Goal: Task Accomplishment & Management: Manage account settings

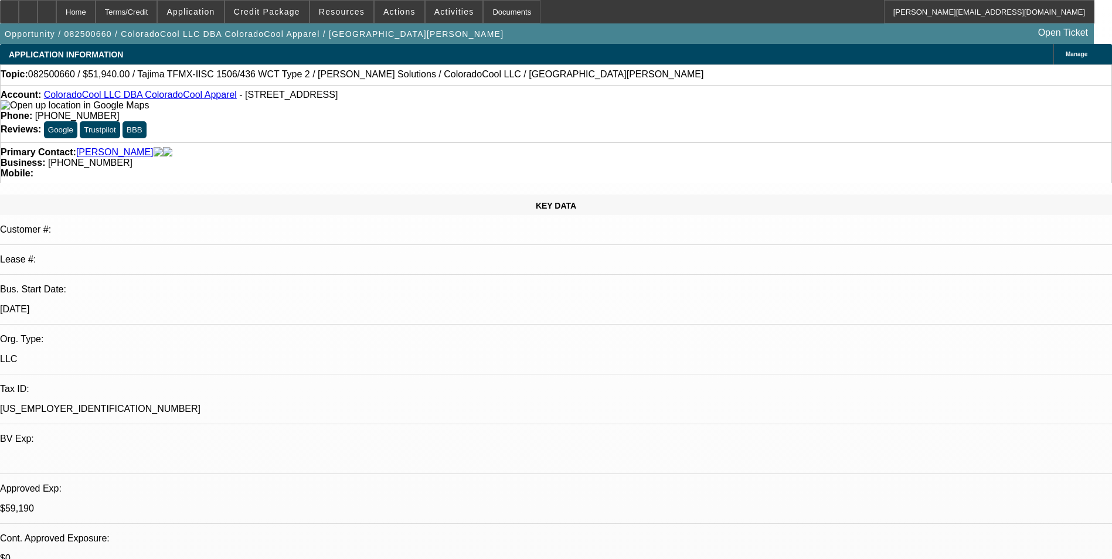
select select "0"
select select "2"
select select "0"
select select "6"
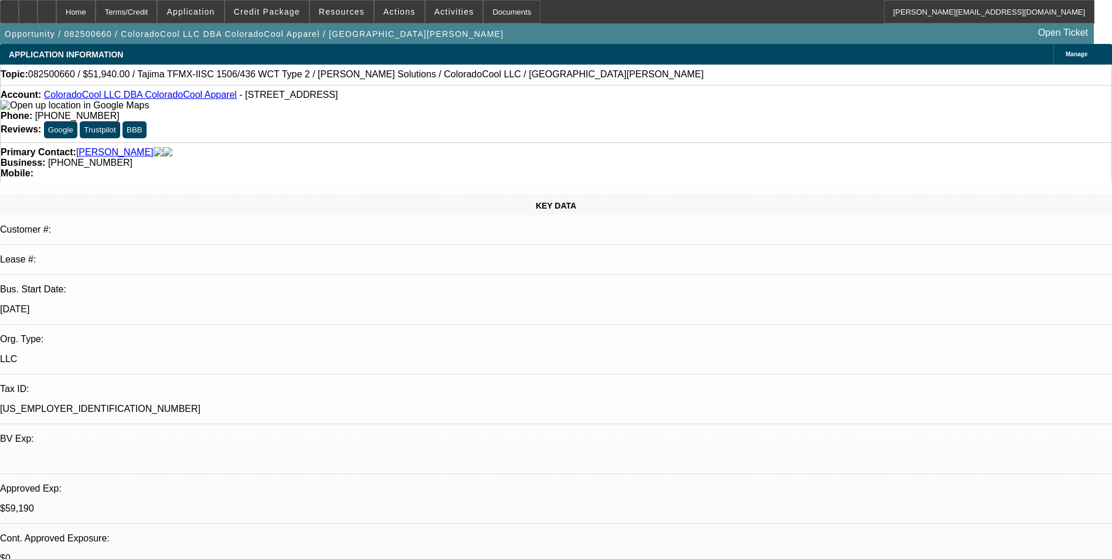
select select "0"
select select "2"
select select "0"
select select "6"
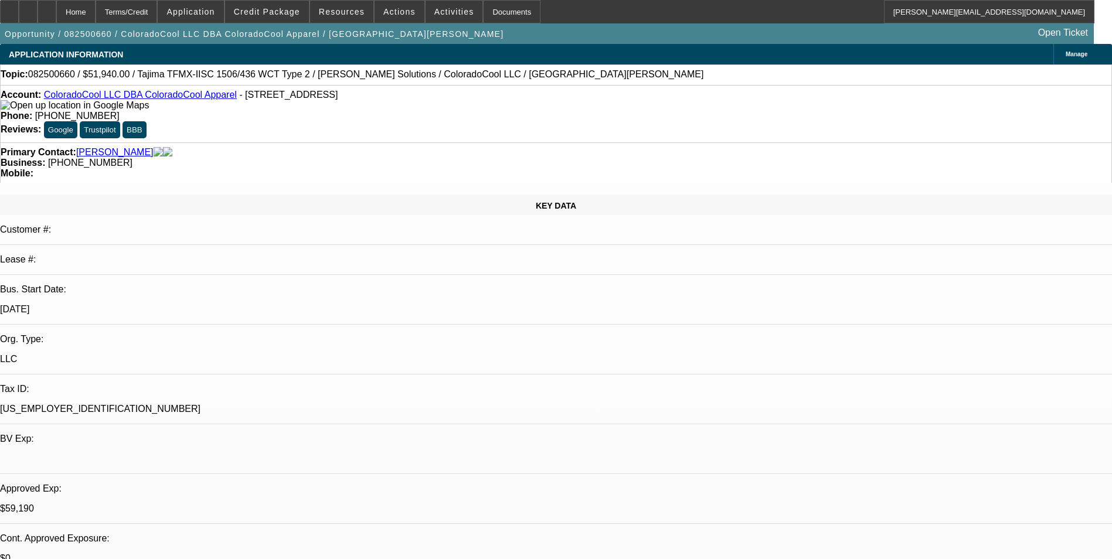
select select "0"
select select "2"
select select "0"
select select "6"
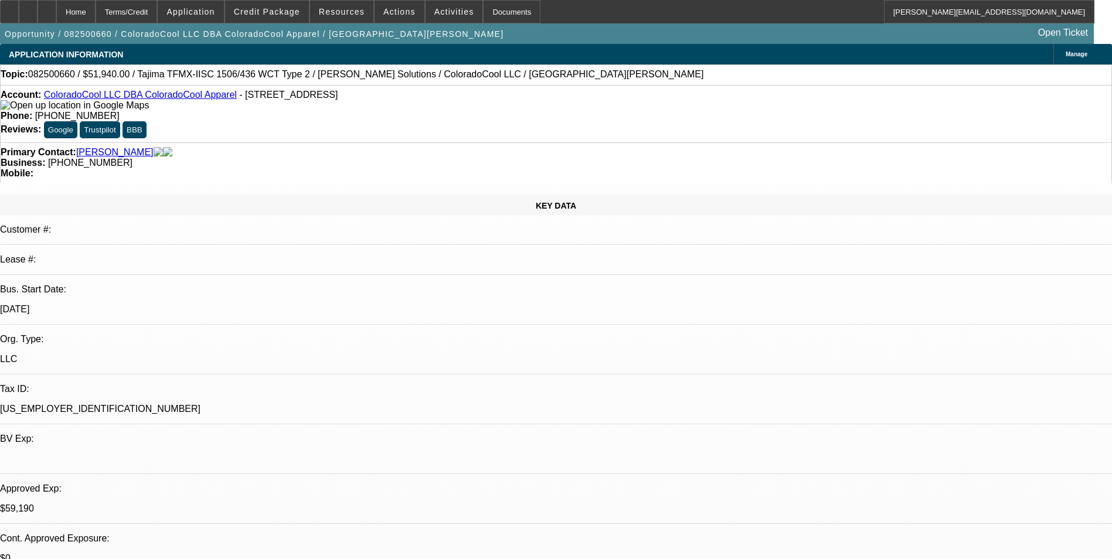
select select "0"
select select "2"
select select "0"
select select "6"
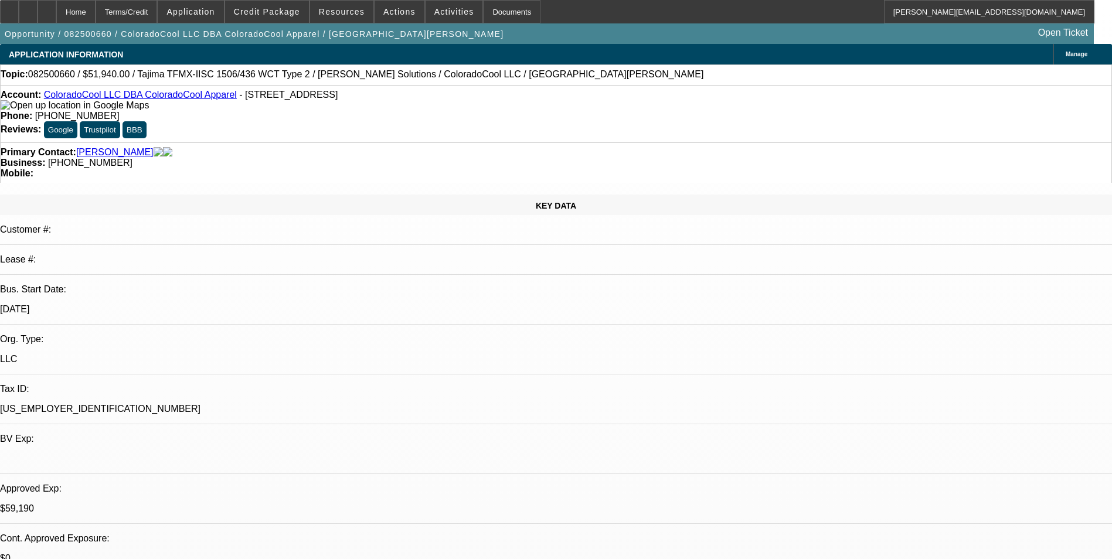
scroll to position [1642, 0]
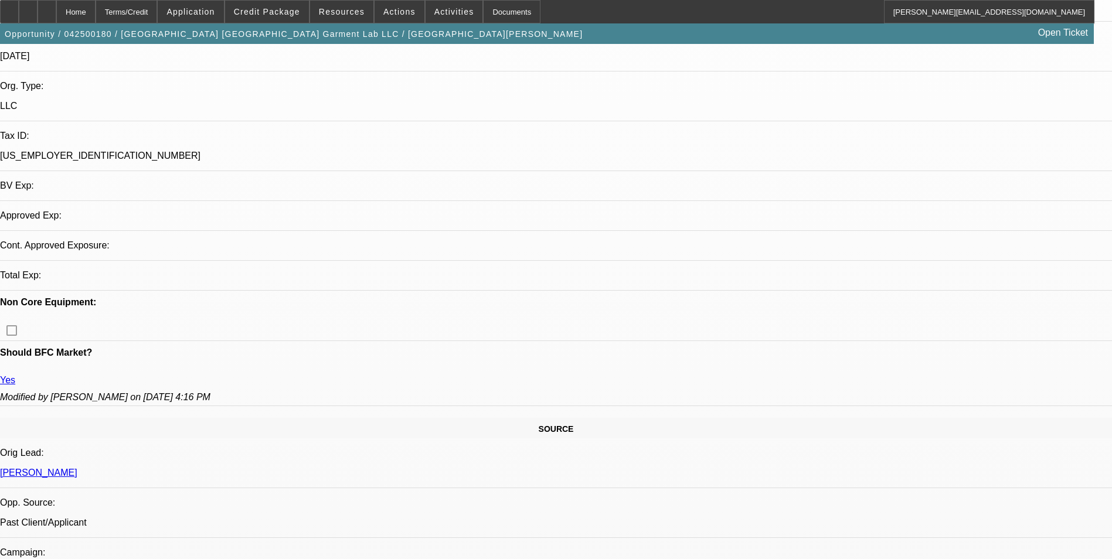
select select "0"
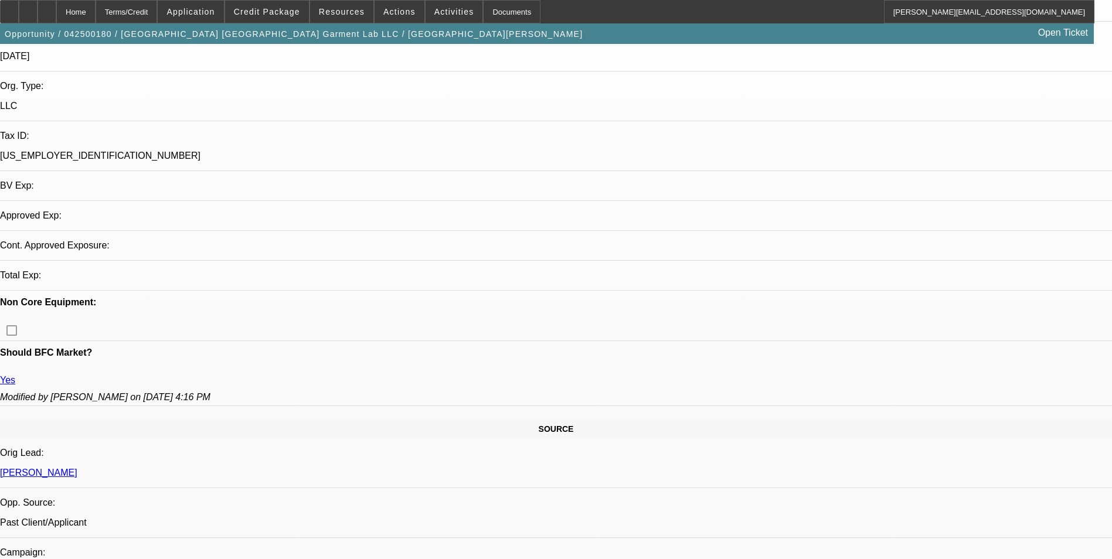
select select "0"
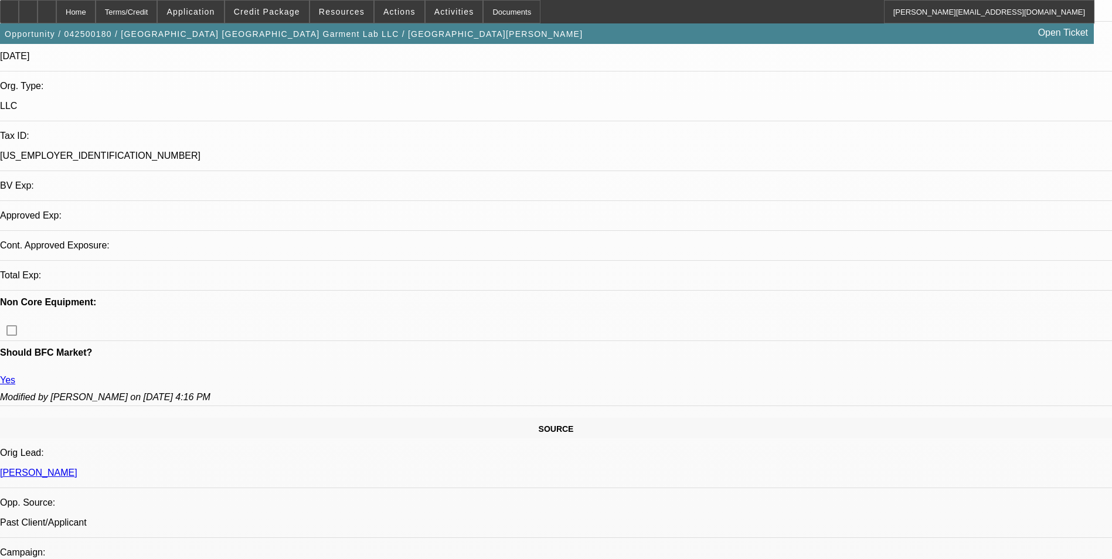
select select "0"
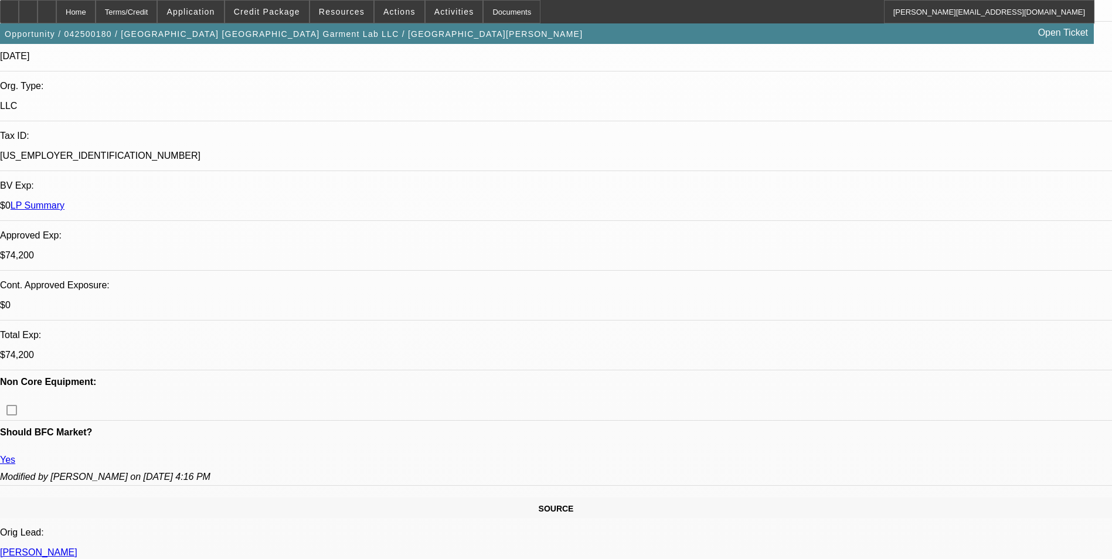
select select "1"
select select "6"
select select "1"
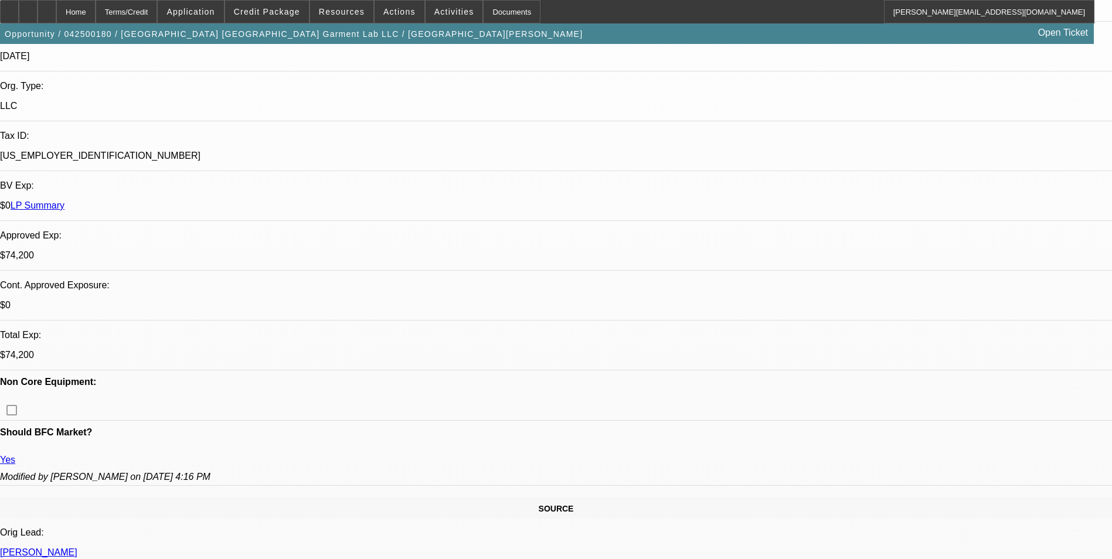
select select "6"
select select "1"
select select "6"
select select "1"
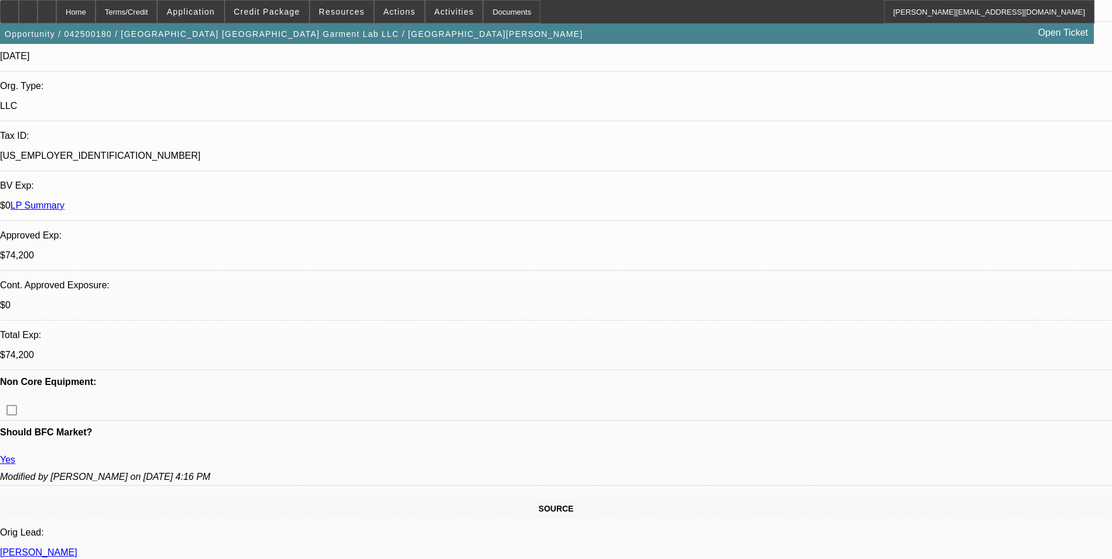
select select "1"
select select "6"
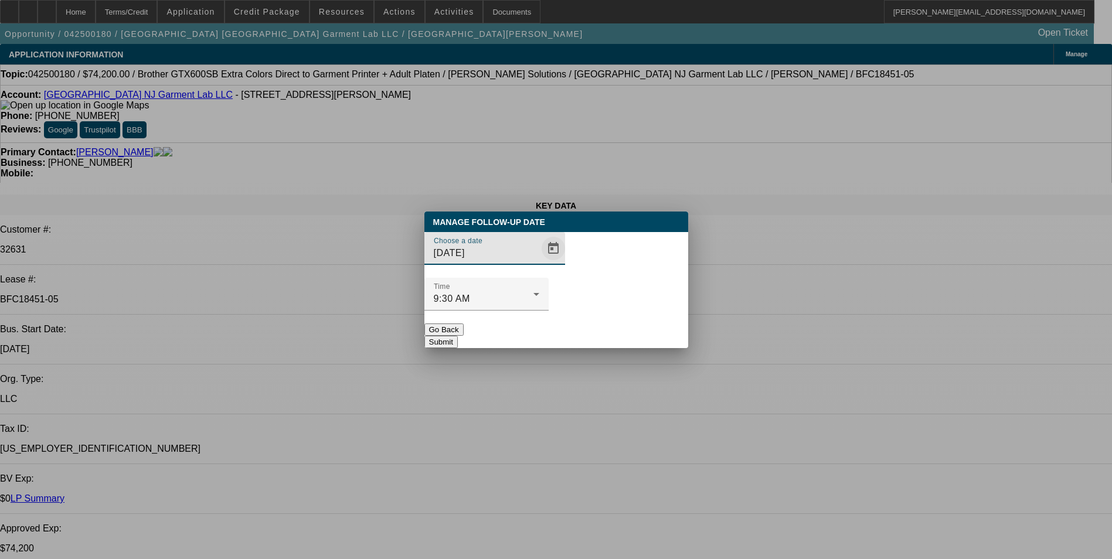
click at [540, 263] on span "Open calendar" at bounding box center [554, 249] width 28 height 28
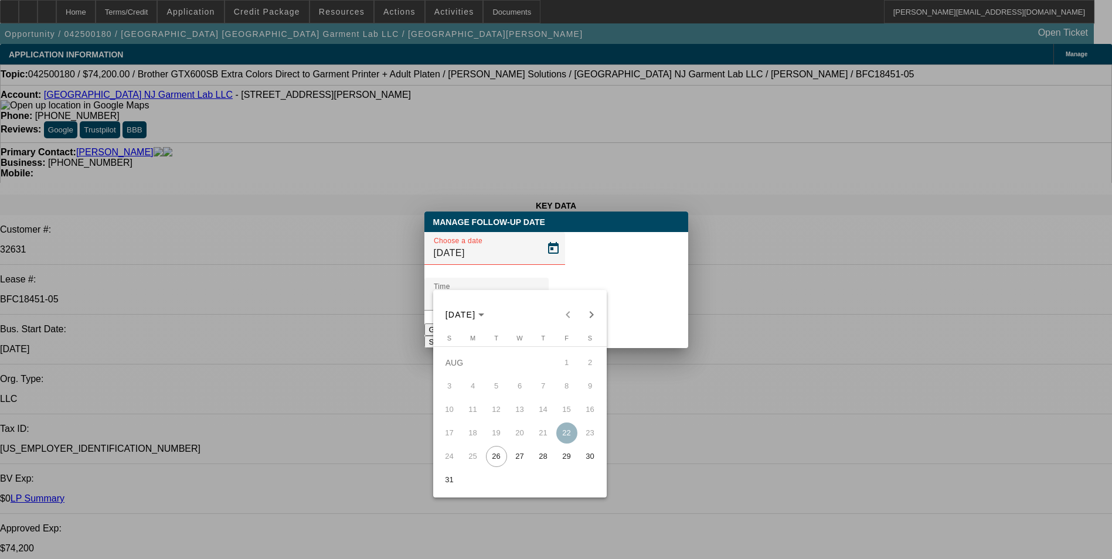
click at [520, 459] on span "27" at bounding box center [520, 456] width 21 height 21
type input "8/27/2025"
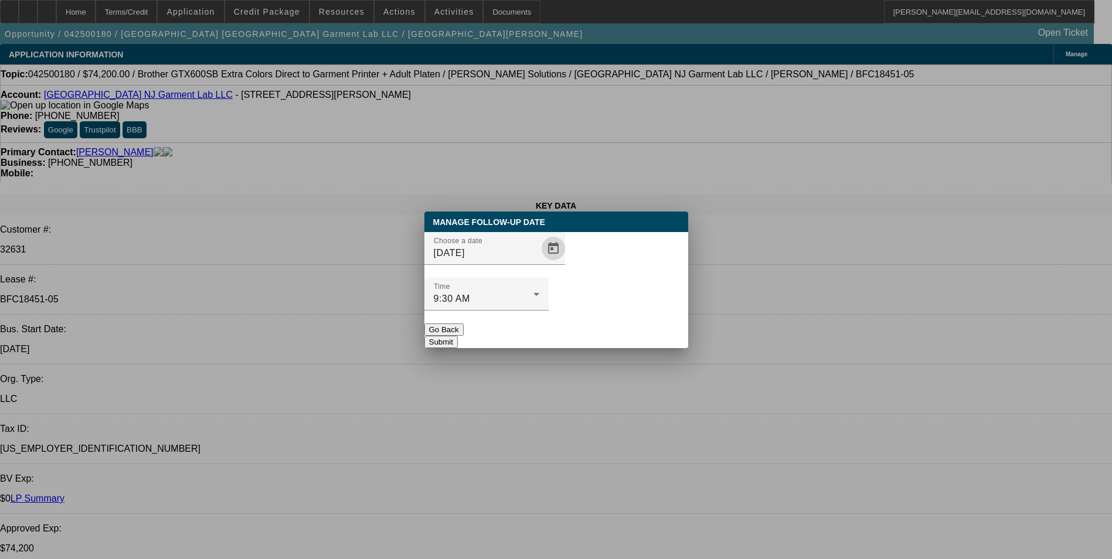
click at [458, 336] on button "Submit" at bounding box center [441, 342] width 33 height 12
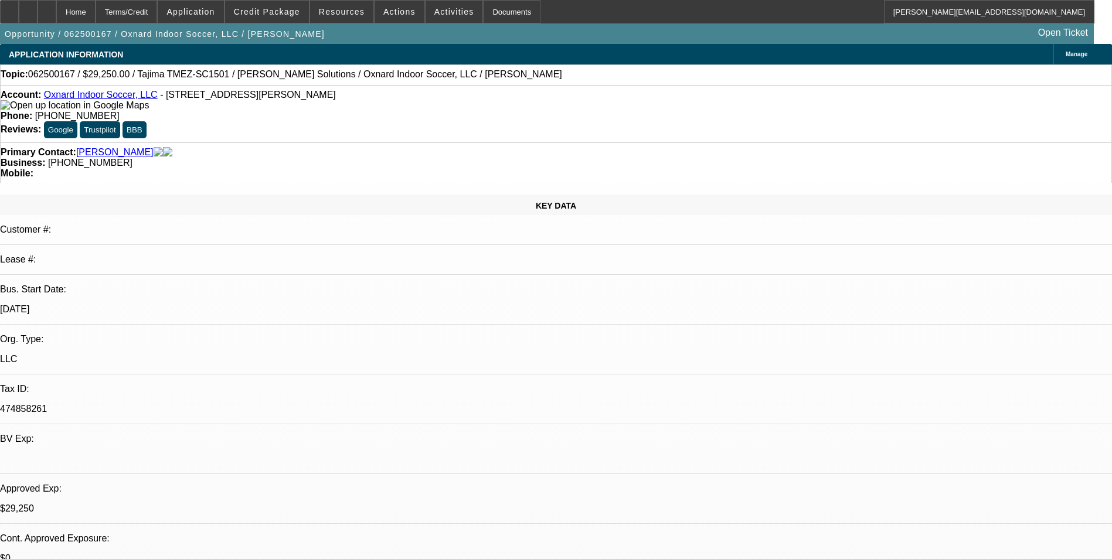
select select "0"
select select "2"
select select "0.1"
select select "0"
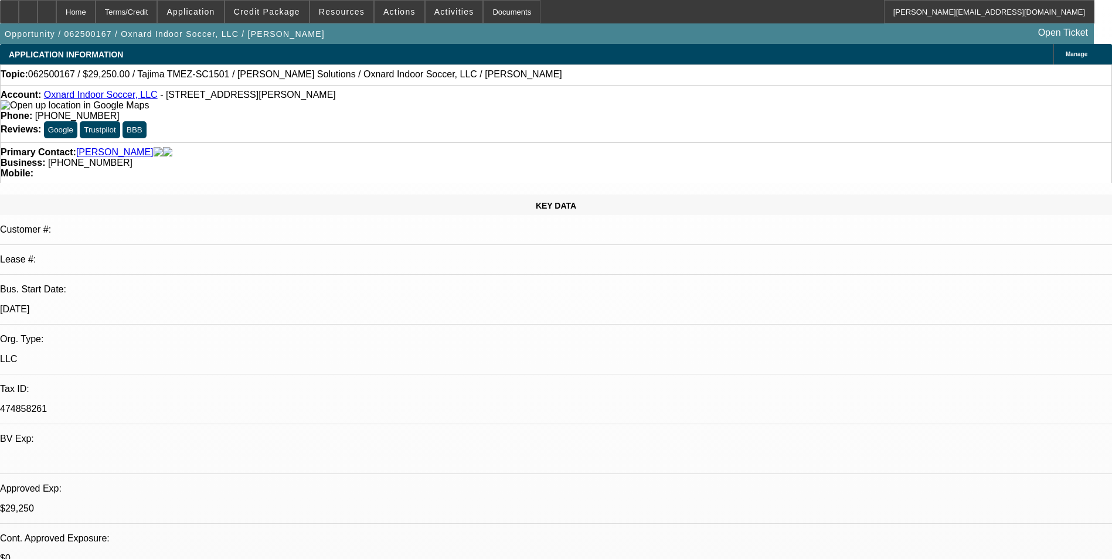
select select "0.1"
select select "0"
select select "0.1"
select select "0"
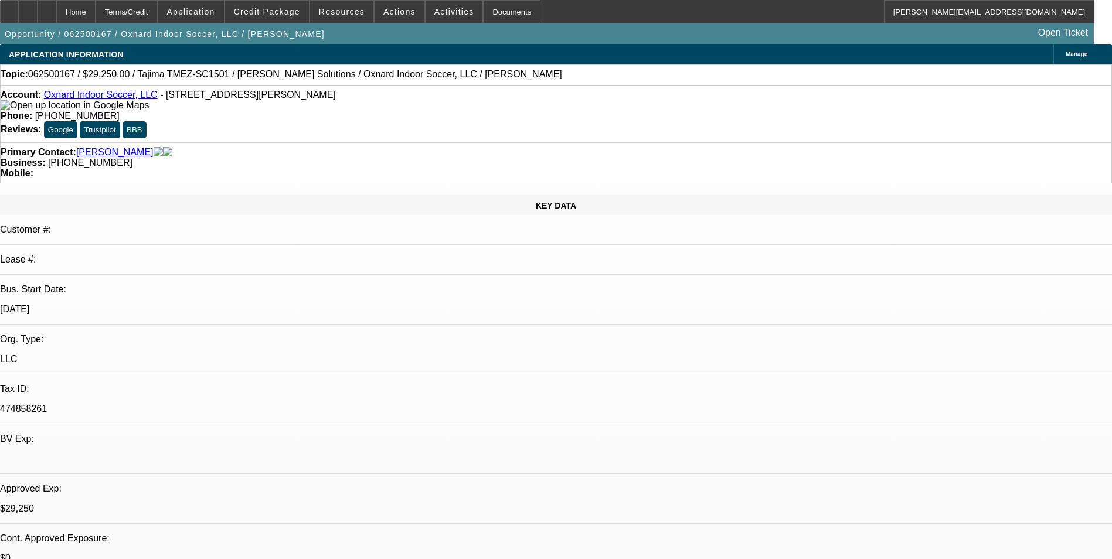
select select "2"
select select "0.1"
select select "1"
select select "2"
select select "4"
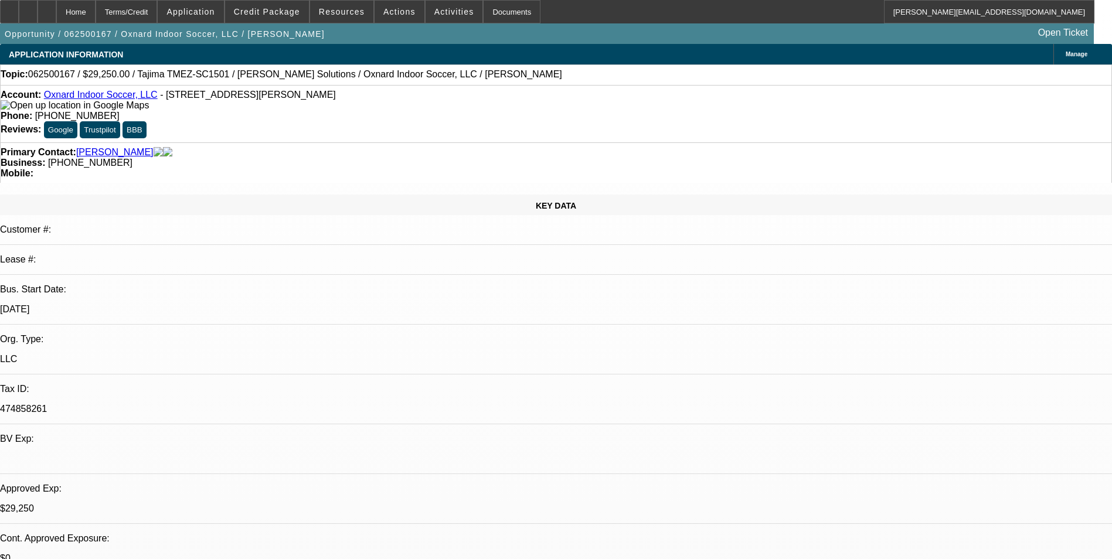
select select "1"
select select "4"
select select "1"
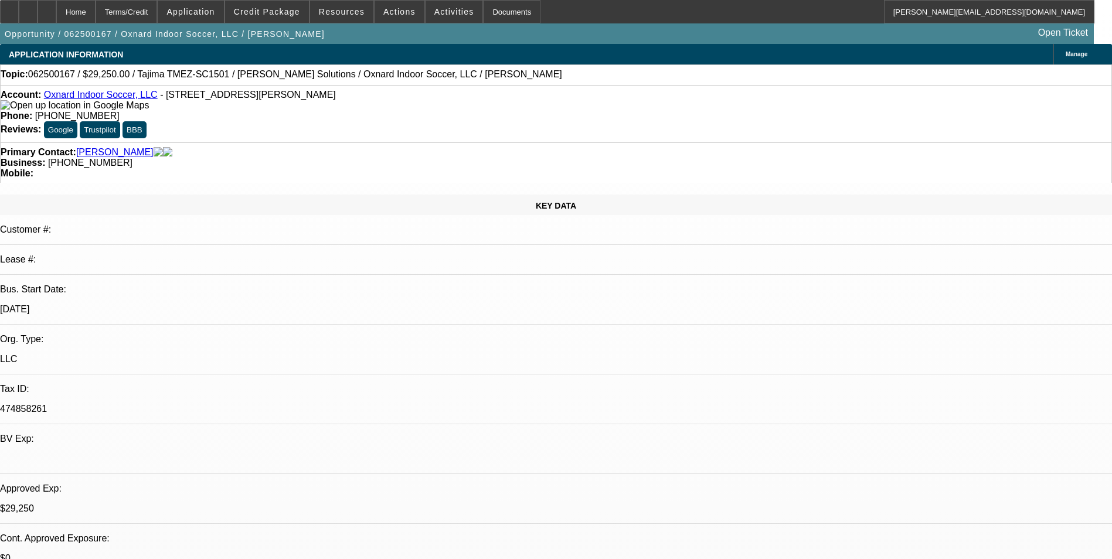
select select "4"
select select "1"
select select "2"
select select "4"
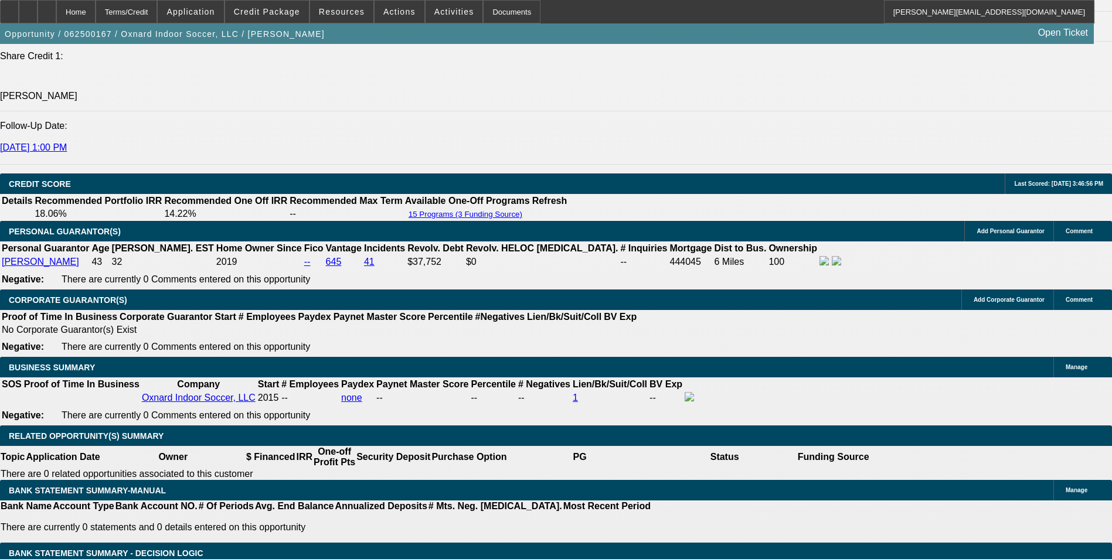
scroll to position [1642, 0]
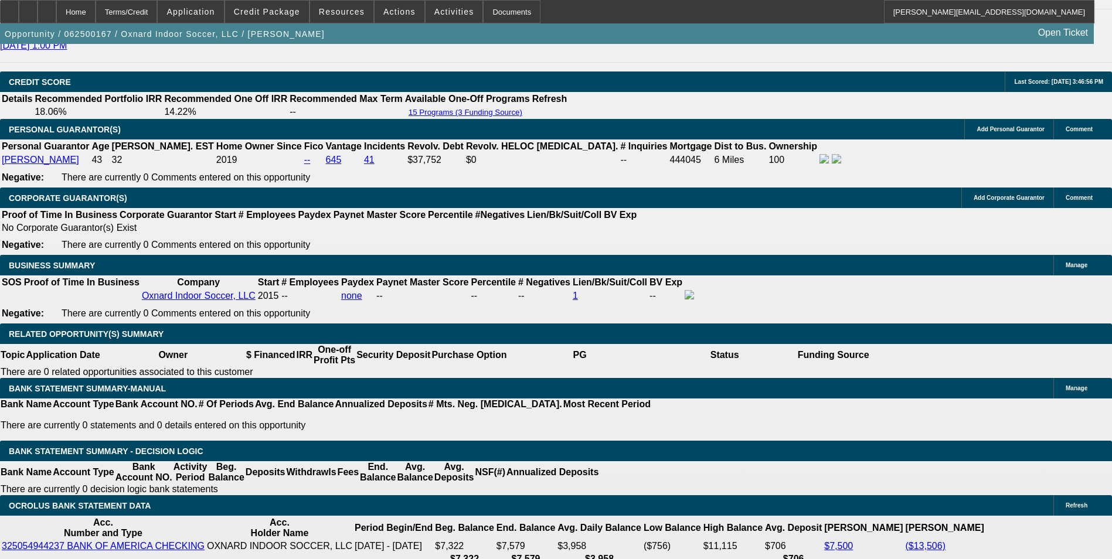
select select "0"
select select "2"
select select "0.1"
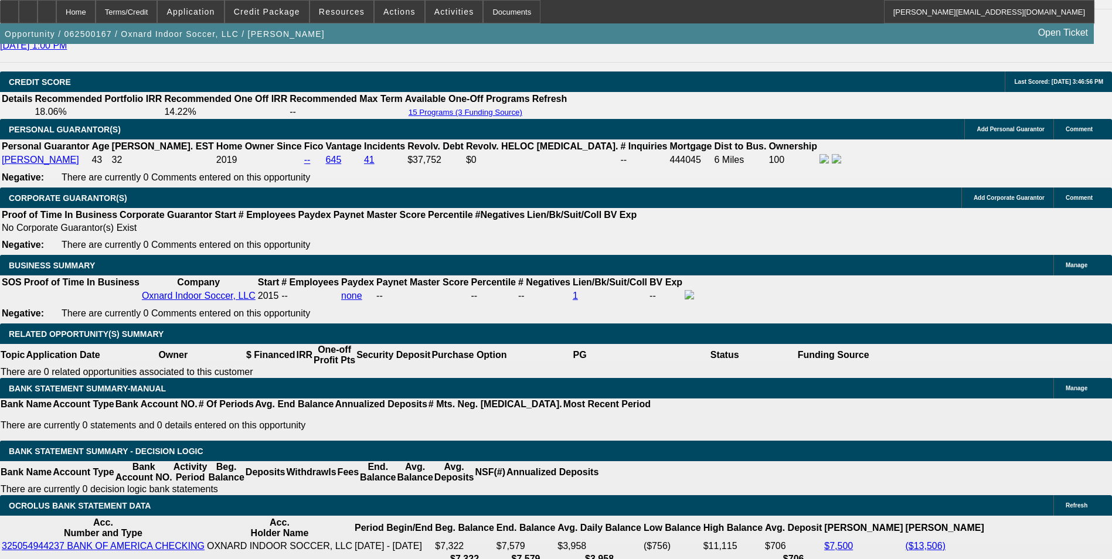
select select "4"
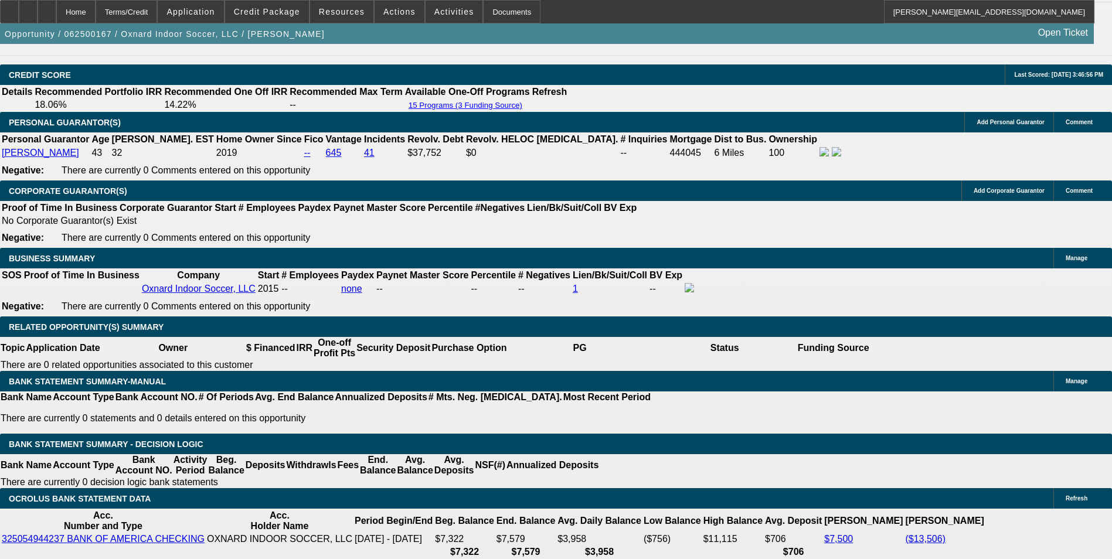
scroll to position [1583, 0]
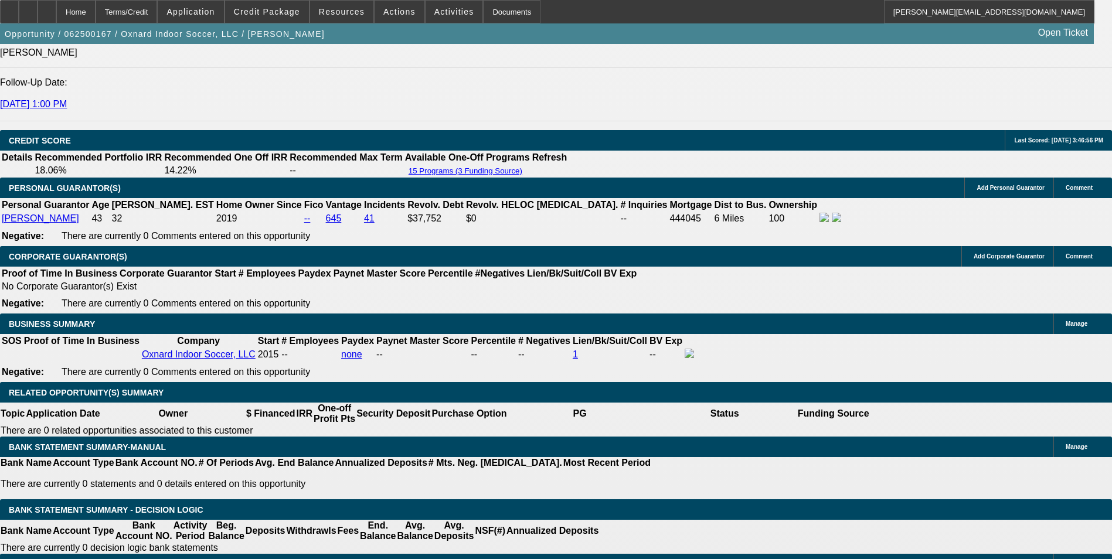
select select "0"
select select "2"
select select "0.1"
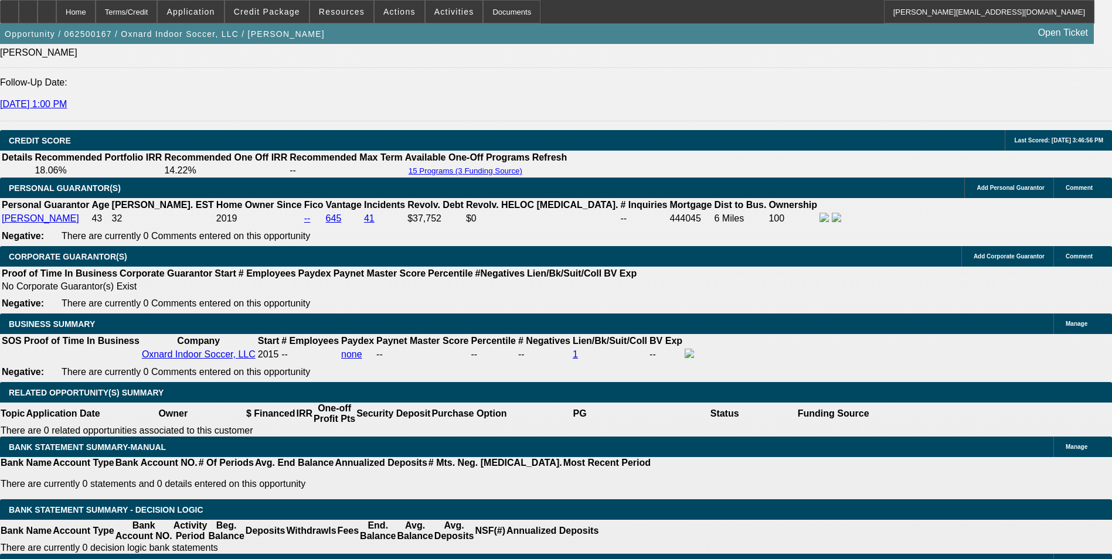
select select "4"
select select "0"
select select "0.1"
select select "4"
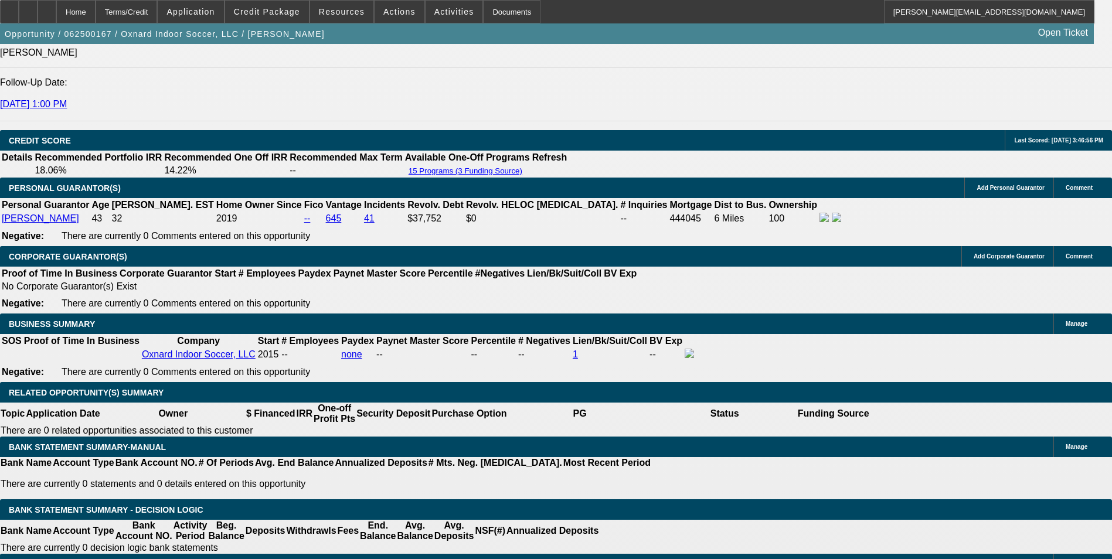
select select "0"
select select "0.1"
select select "4"
select select "0"
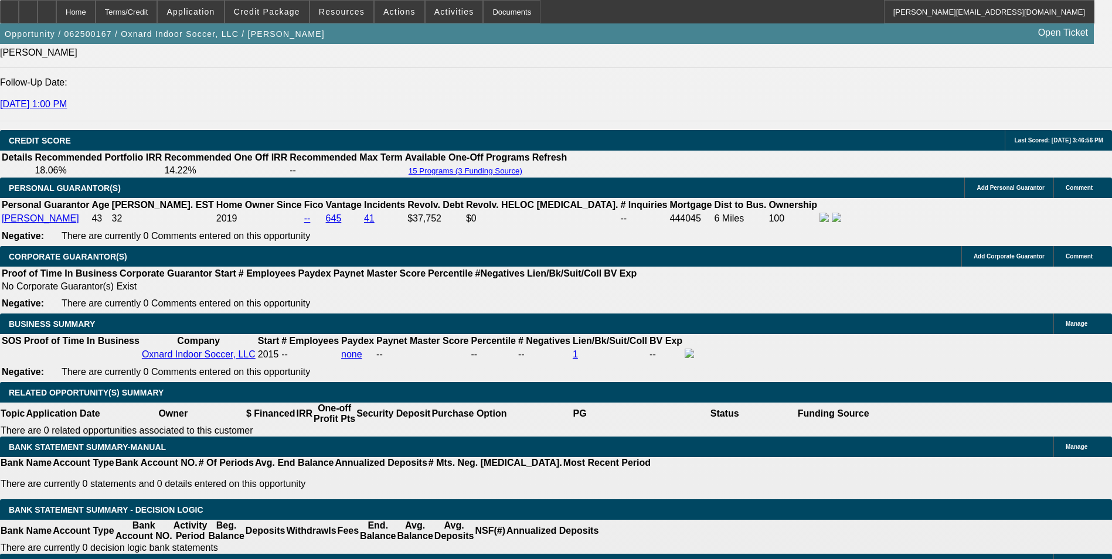
select select "2"
select select "0.1"
select select "4"
click at [395, 18] on span at bounding box center [400, 12] width 50 height 28
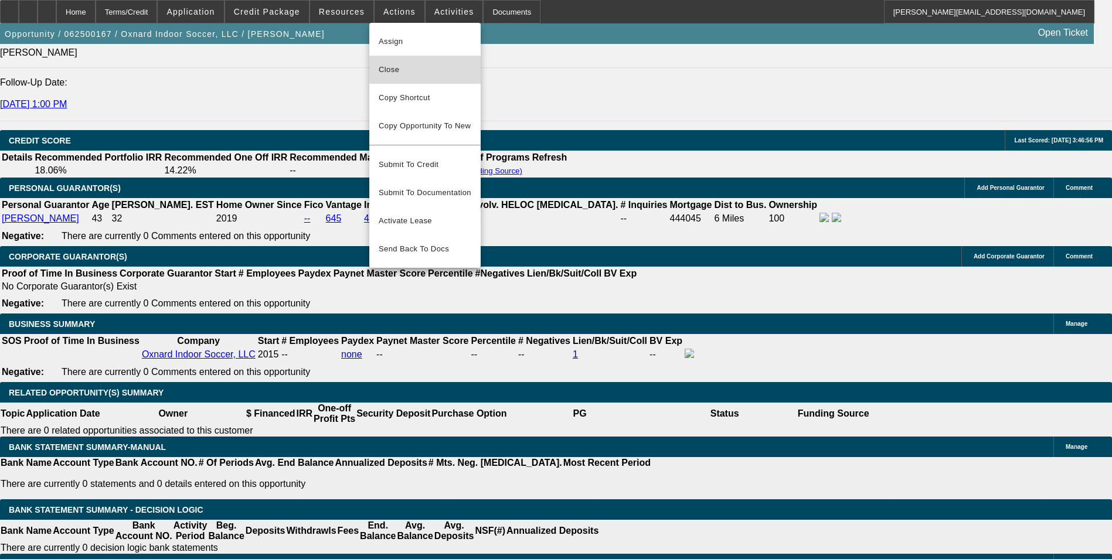
click at [440, 67] on span "Close" at bounding box center [425, 70] width 93 height 14
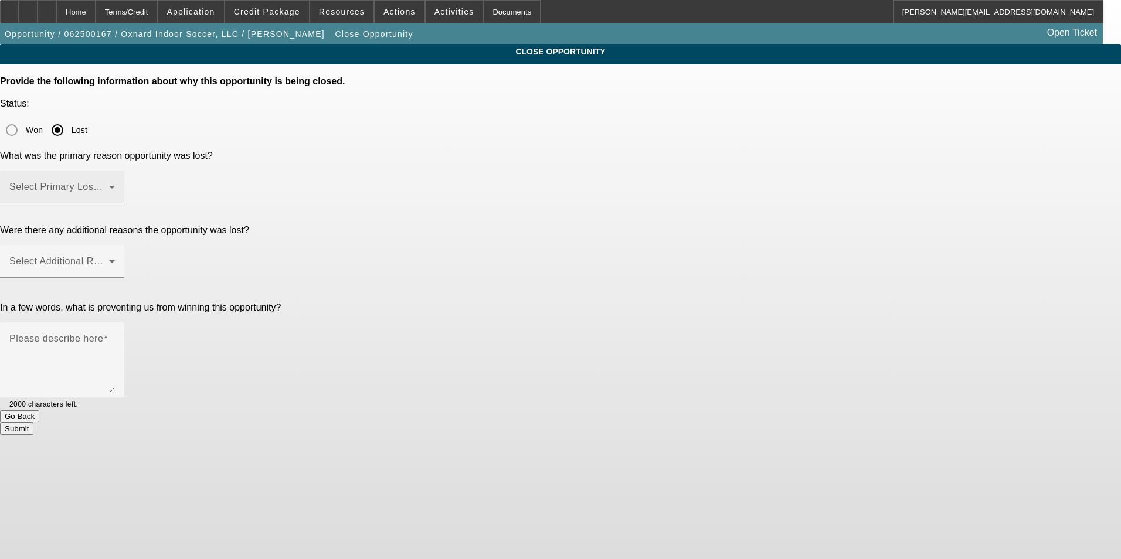
click at [109, 185] on span at bounding box center [59, 192] width 100 height 14
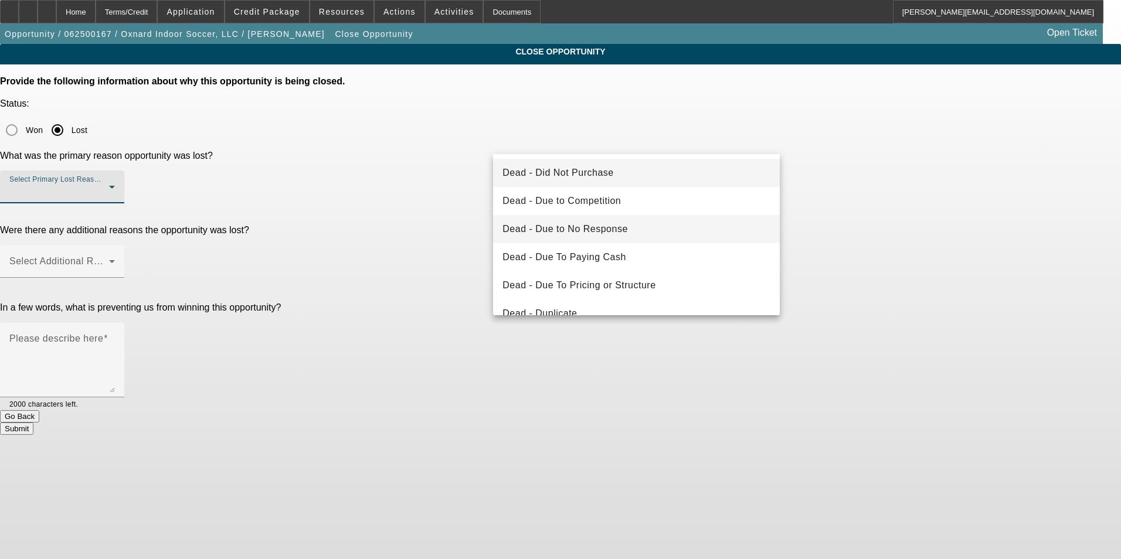
click at [641, 229] on mat-option "Dead - Due to No Response" at bounding box center [636, 229] width 287 height 28
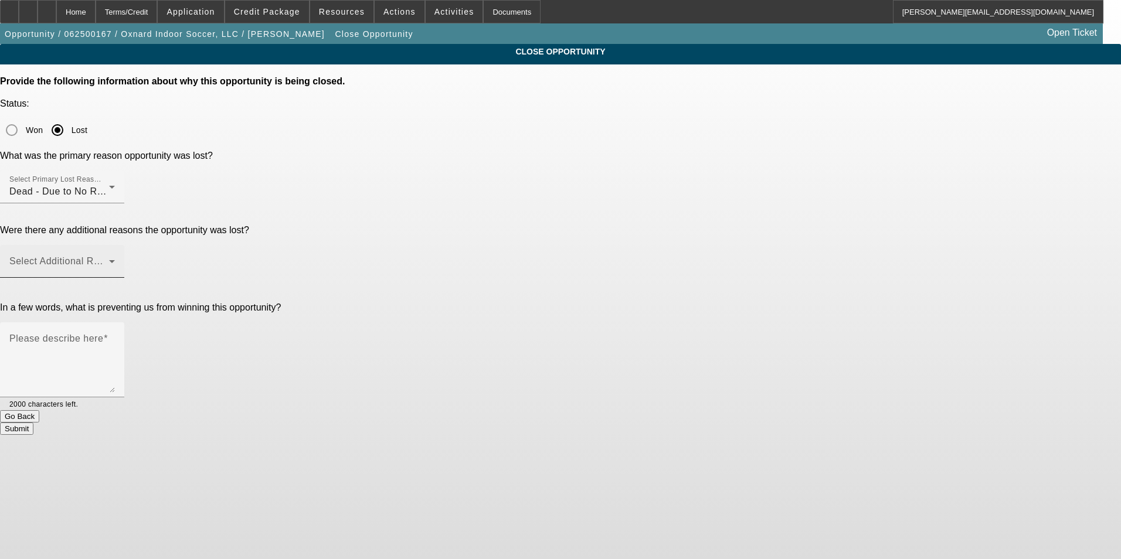
click at [115, 245] on div "Select Additional Reasons" at bounding box center [62, 261] width 106 height 33
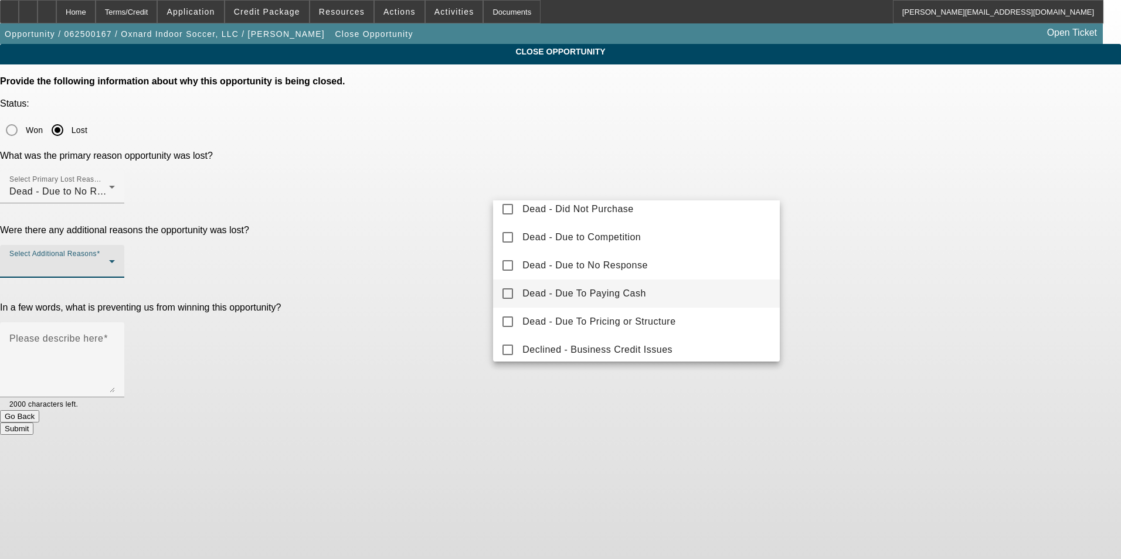
scroll to position [59, 0]
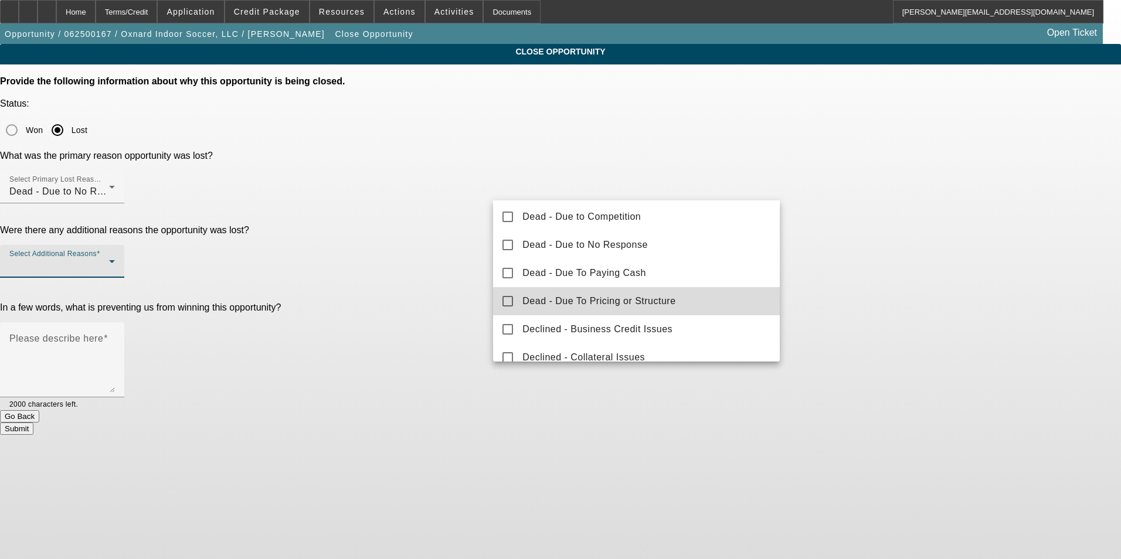
drag, startPoint x: 652, startPoint y: 301, endPoint x: 918, endPoint y: 298, distance: 266.3
click at [653, 301] on span "Dead - Due To Pricing or Structure" at bounding box center [599, 301] width 153 height 14
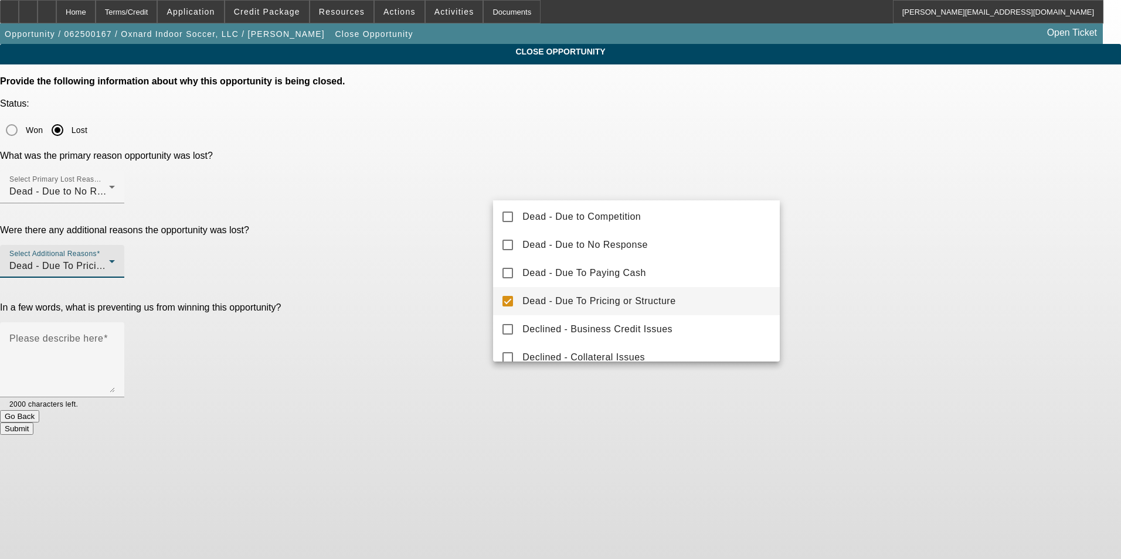
drag, startPoint x: 963, startPoint y: 295, endPoint x: 915, endPoint y: 286, distance: 48.3
click at [962, 295] on div at bounding box center [560, 279] width 1121 height 559
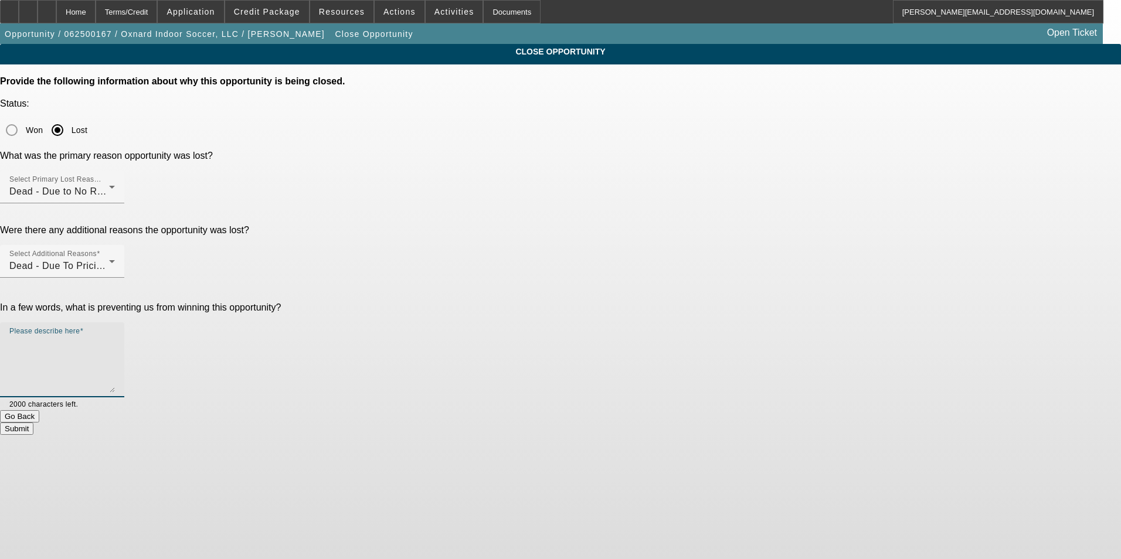
click at [115, 337] on textarea "Please describe here" at bounding box center [62, 365] width 106 height 56
click at [115, 337] on textarea "Customer has not responded in nearly 60 days. The upfront $ required was an iss…" at bounding box center [62, 365] width 106 height 56
type textarea "Customer has not responded in nearly 60 days. The upfront $ required was an iss…"
click at [33, 423] on button "Submit" at bounding box center [16, 429] width 33 height 12
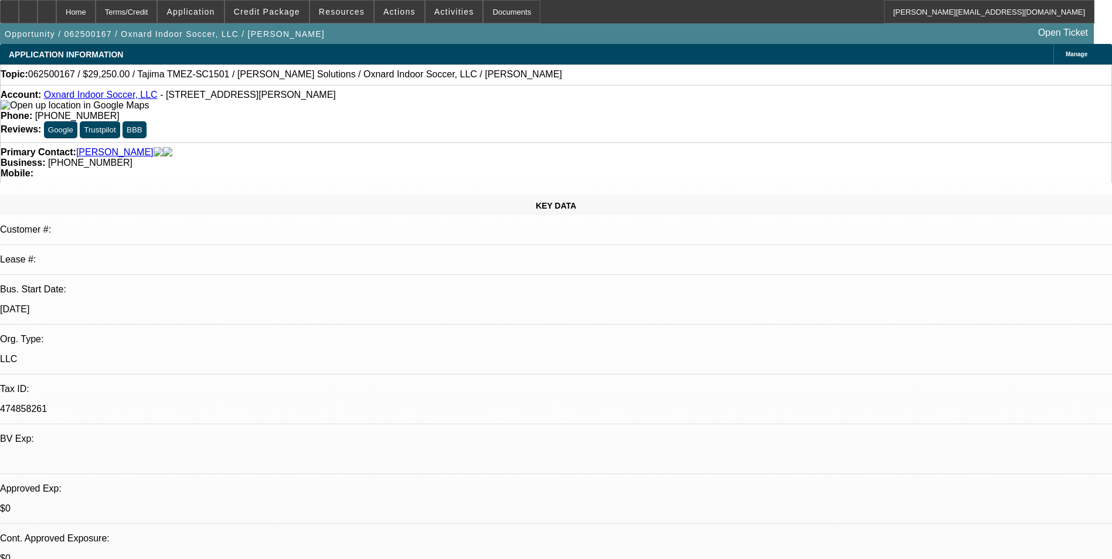
select select "0"
select select "2"
select select "0.1"
select select "0"
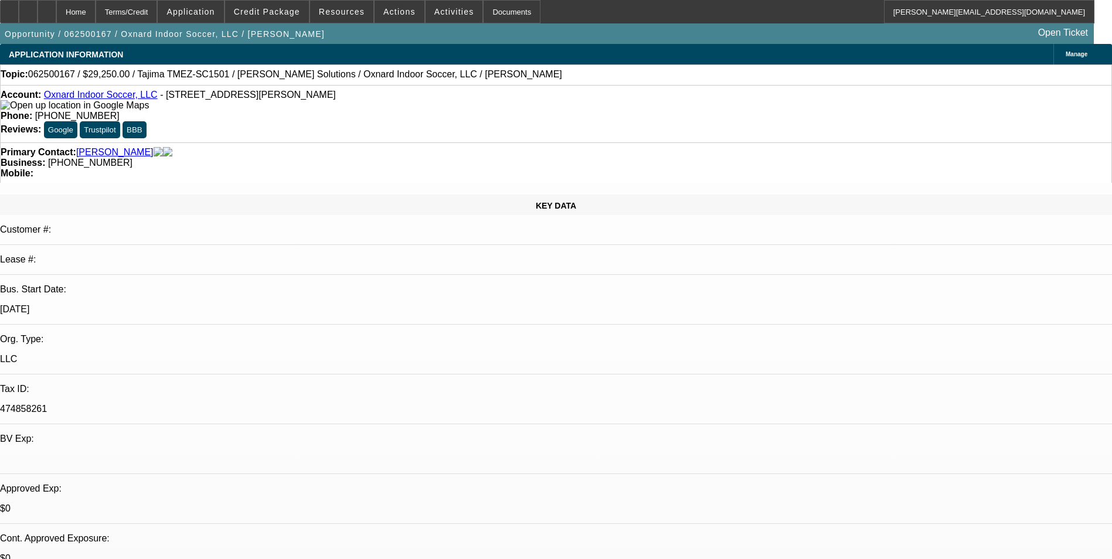
select select "0.1"
select select "0"
select select "0.1"
select select "0"
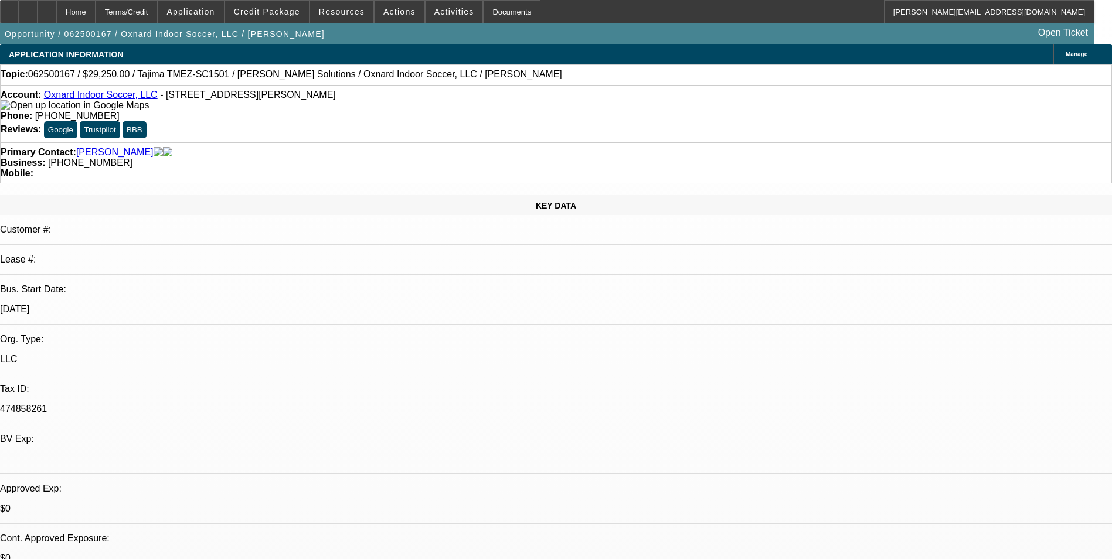
select select "2"
select select "0.1"
select select "1"
select select "2"
select select "4"
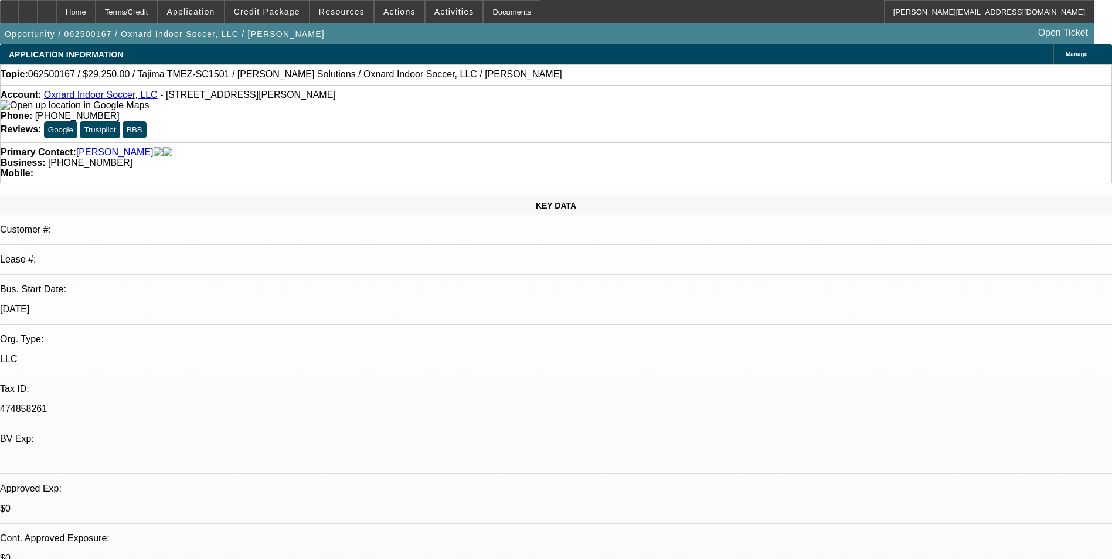
select select "1"
select select "4"
select select "1"
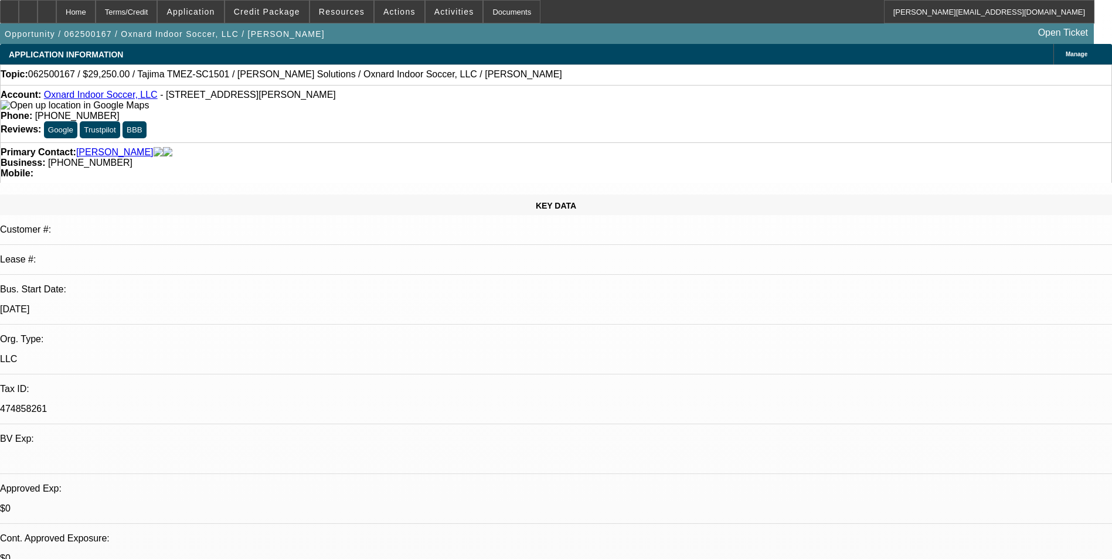
select select "4"
select select "1"
select select "2"
select select "4"
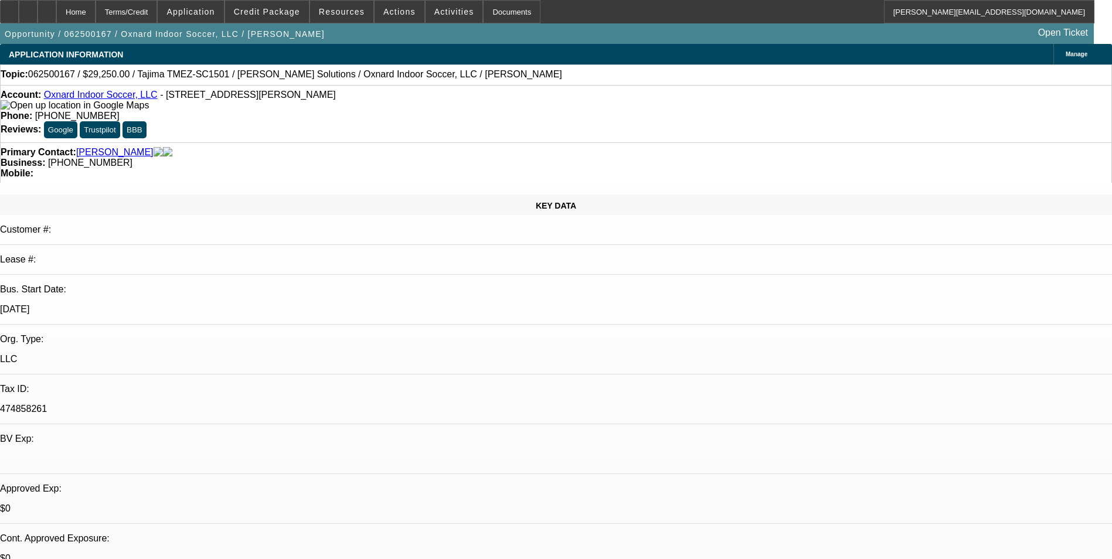
scroll to position [58, 0]
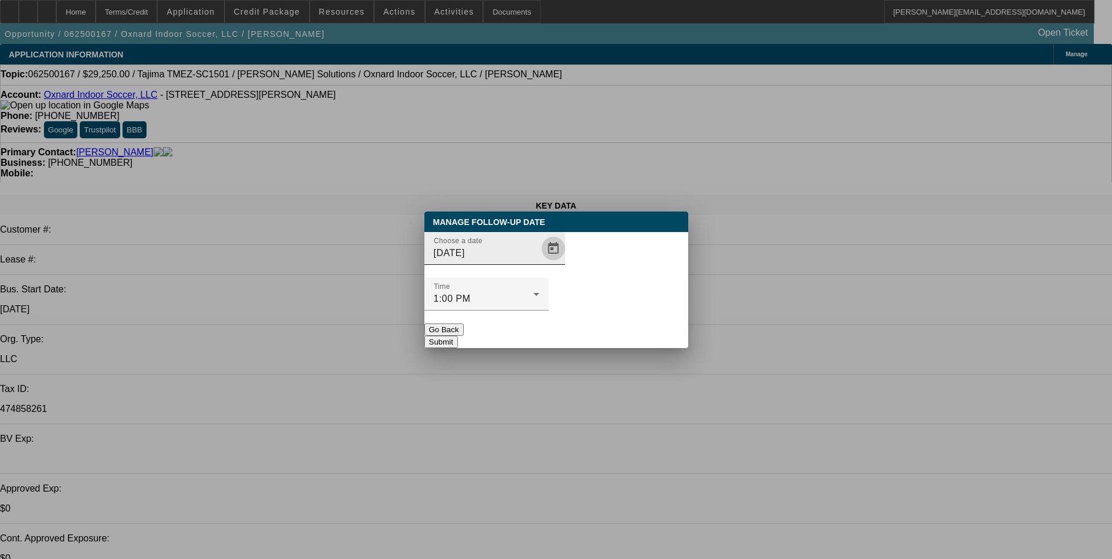
click at [540, 263] on span "Open calendar" at bounding box center [554, 249] width 28 height 28
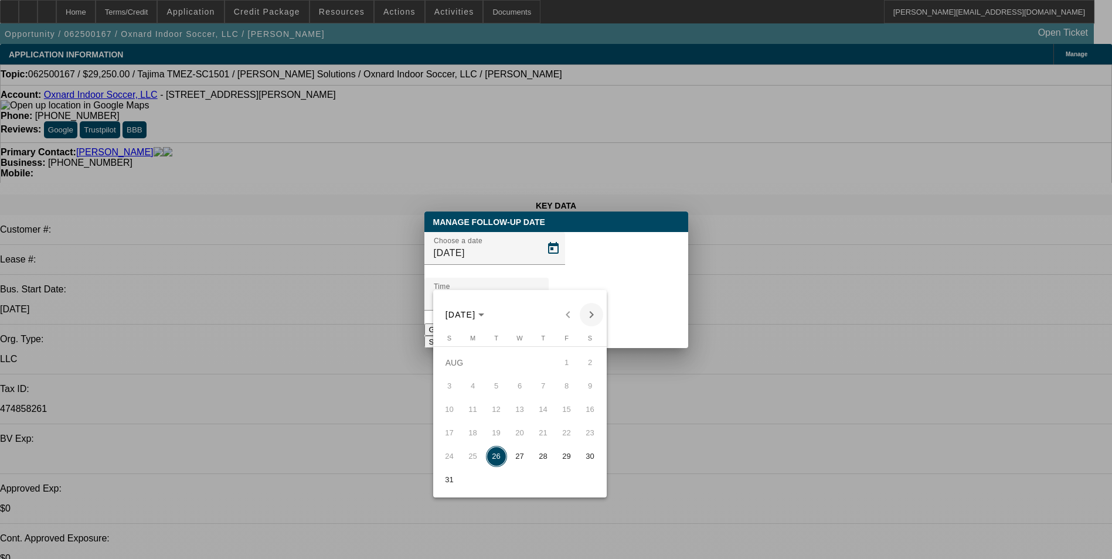
click at [592, 316] on span "Next month" at bounding box center [591, 314] width 23 height 23
click at [540, 413] on span "11" at bounding box center [543, 409] width 21 height 21
type input "9/11/2025"
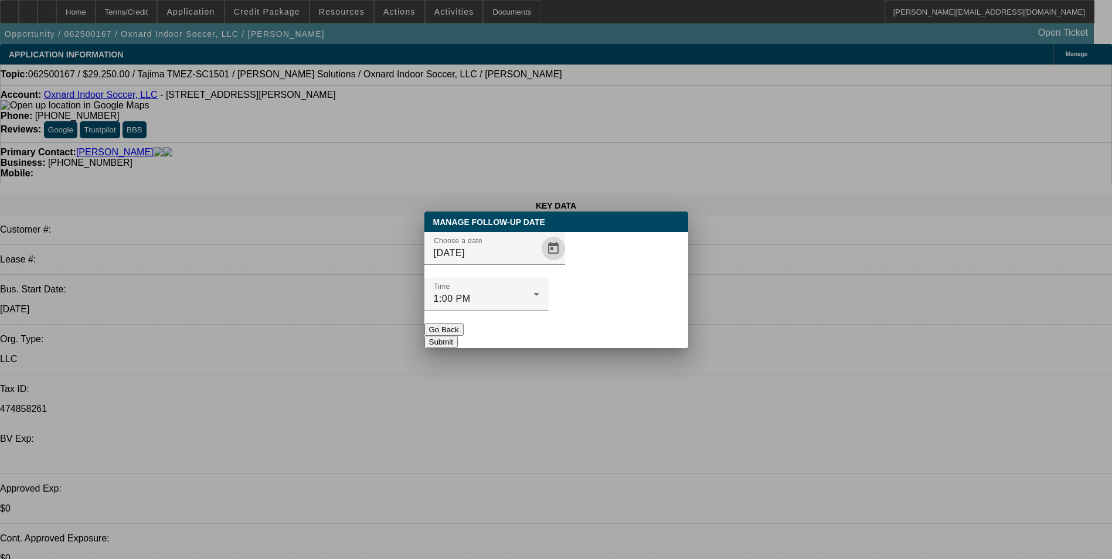
click at [458, 336] on button "Submit" at bounding box center [441, 342] width 33 height 12
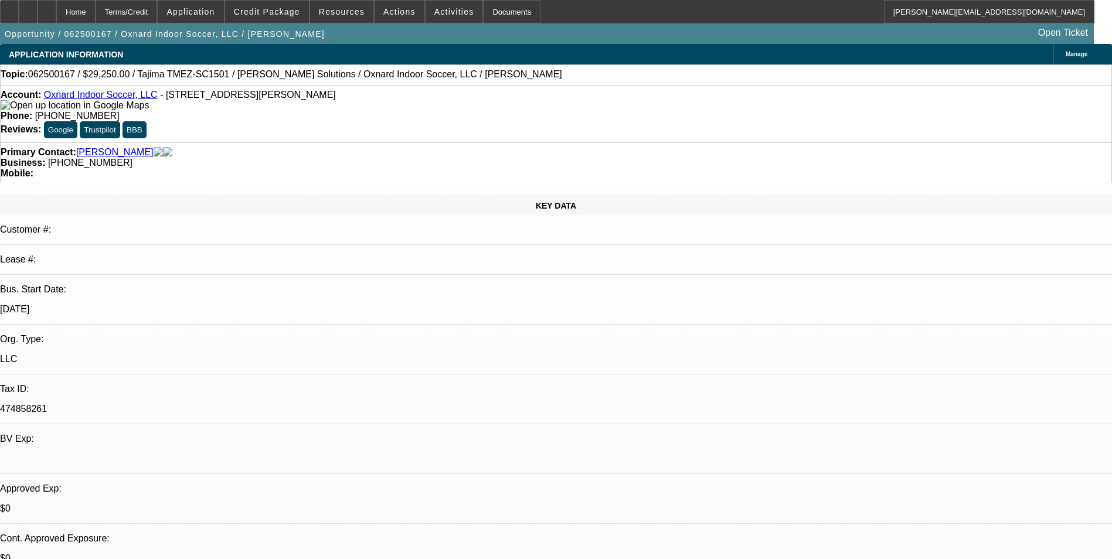
click at [127, 94] on link "Oxnard Indoor Soccer, LLC" at bounding box center [101, 95] width 114 height 10
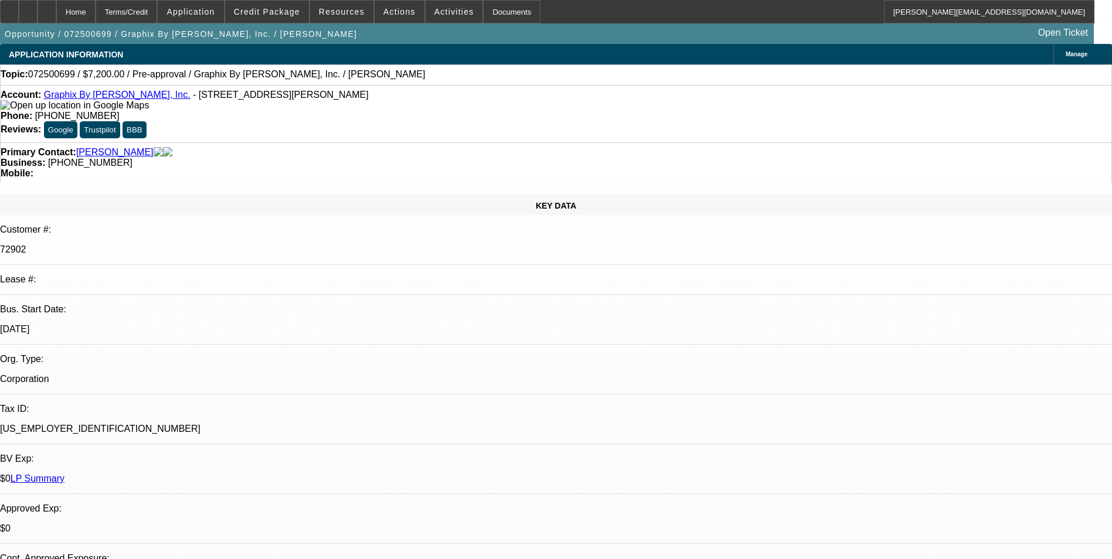
select select "2"
select select "0.1"
select select "2"
select select "0.1"
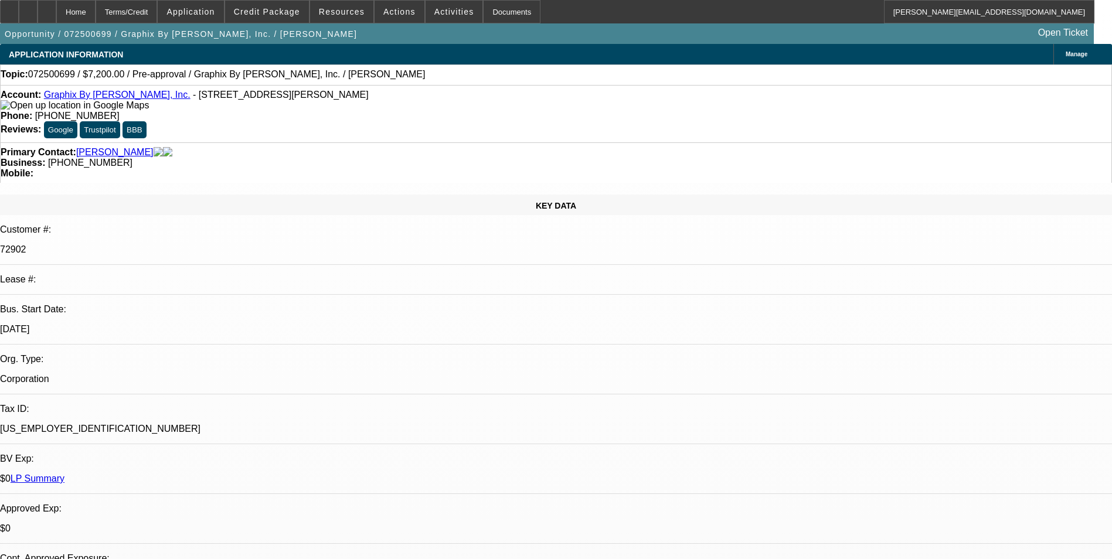
select select "1"
select select "2"
select select "4"
select select "1"
select select "2"
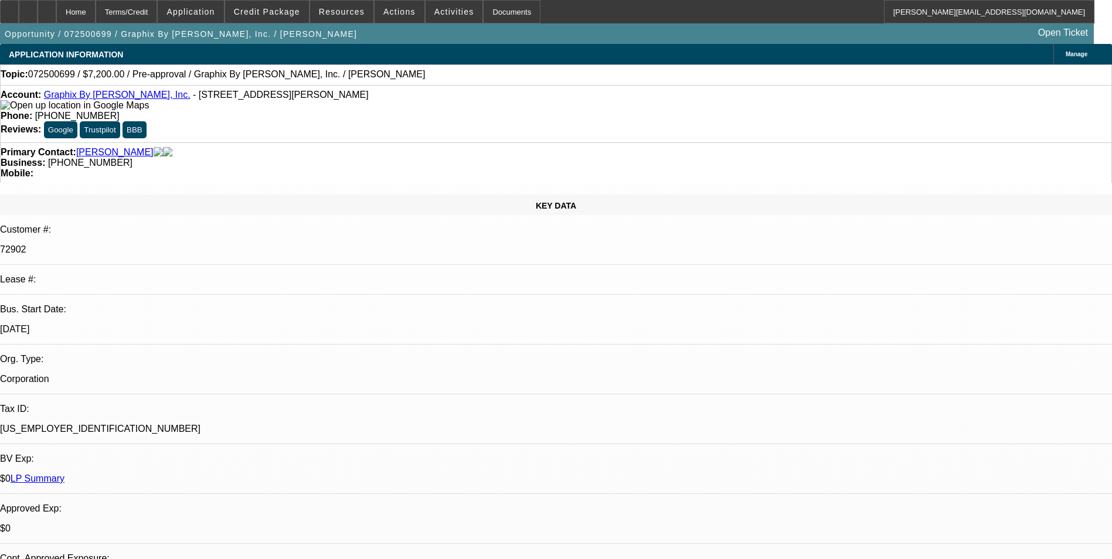
select select "4"
click at [389, 15] on span "Actions" at bounding box center [400, 11] width 32 height 9
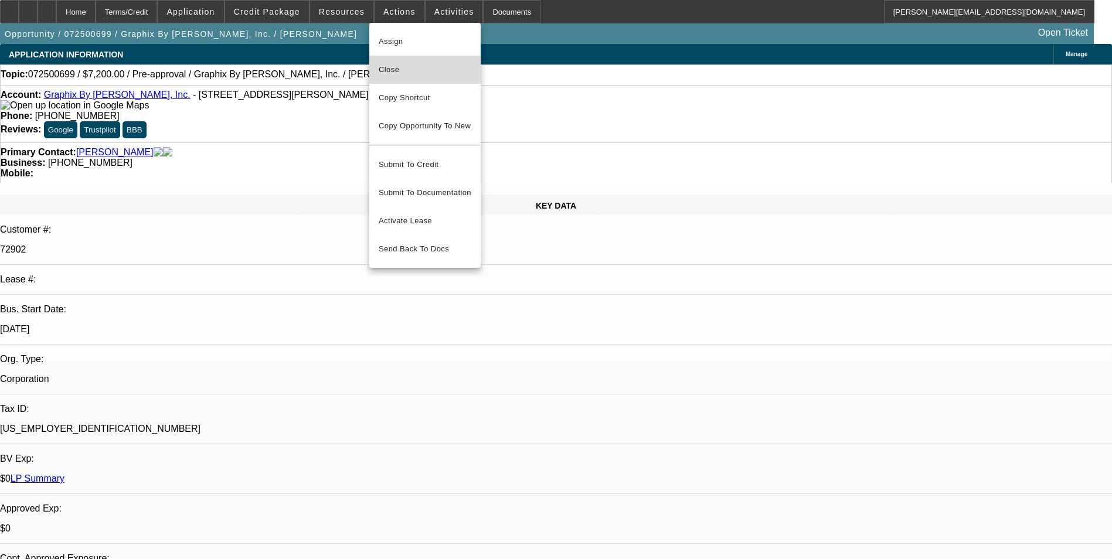
click at [428, 71] on span "Close" at bounding box center [425, 70] width 93 height 14
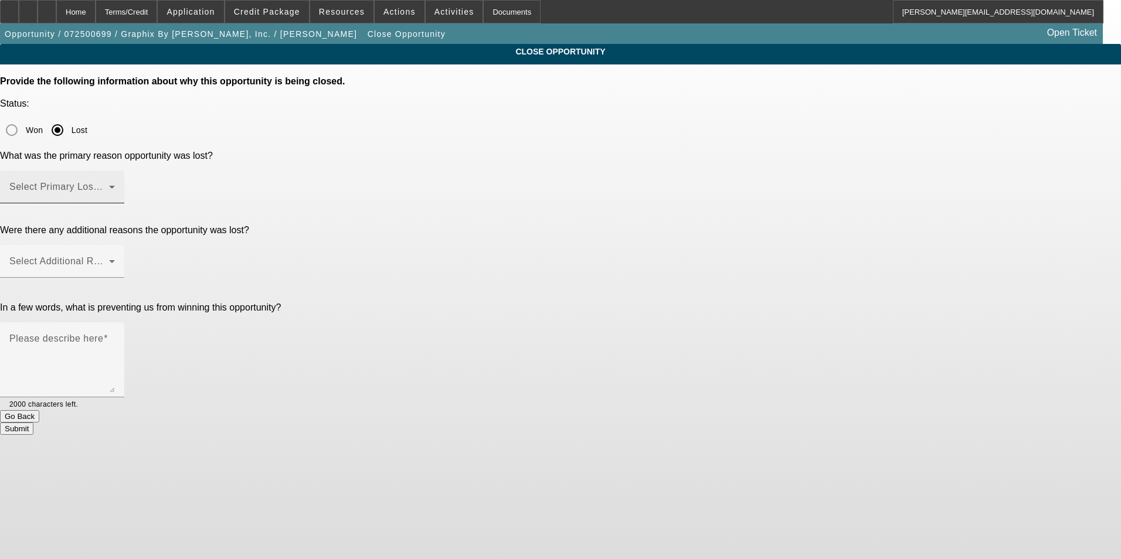
click at [115, 171] on div "Select Primary Lost Reason" at bounding box center [62, 187] width 106 height 33
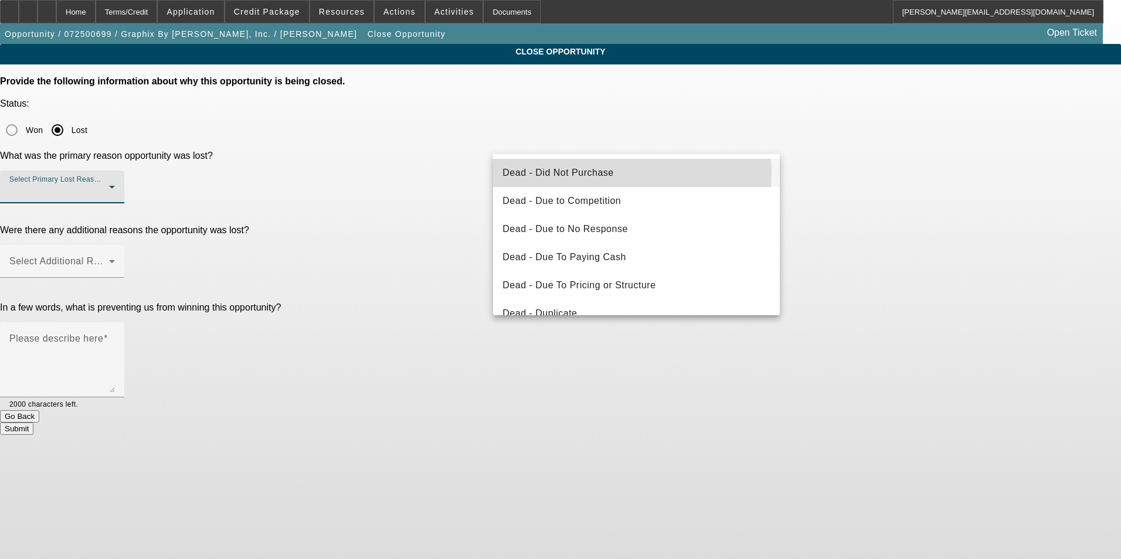
click at [590, 174] on span "Dead - Did Not Purchase" at bounding box center [558, 173] width 111 height 14
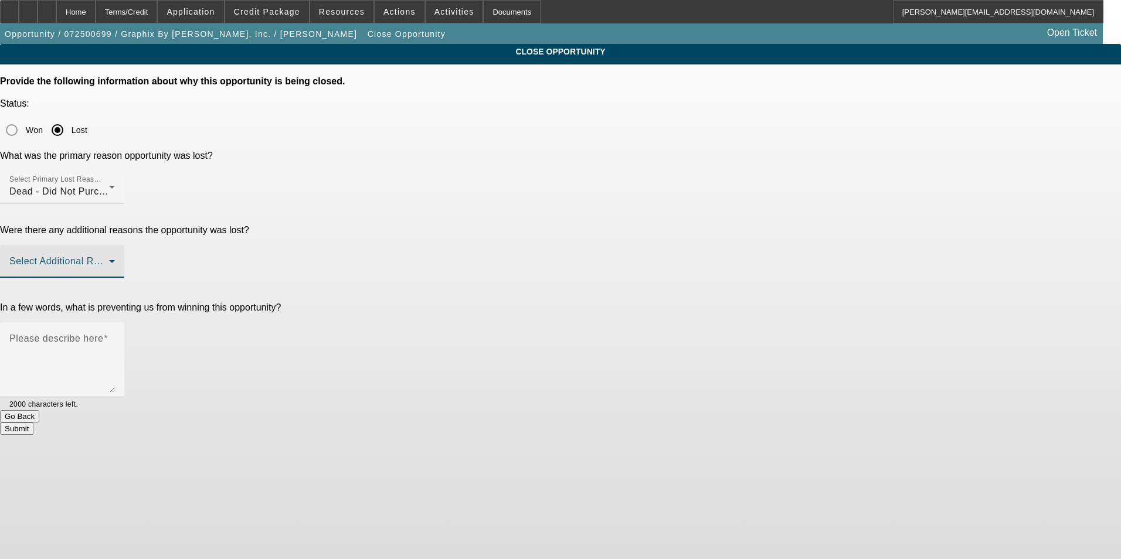
click at [109, 259] on span at bounding box center [59, 266] width 100 height 14
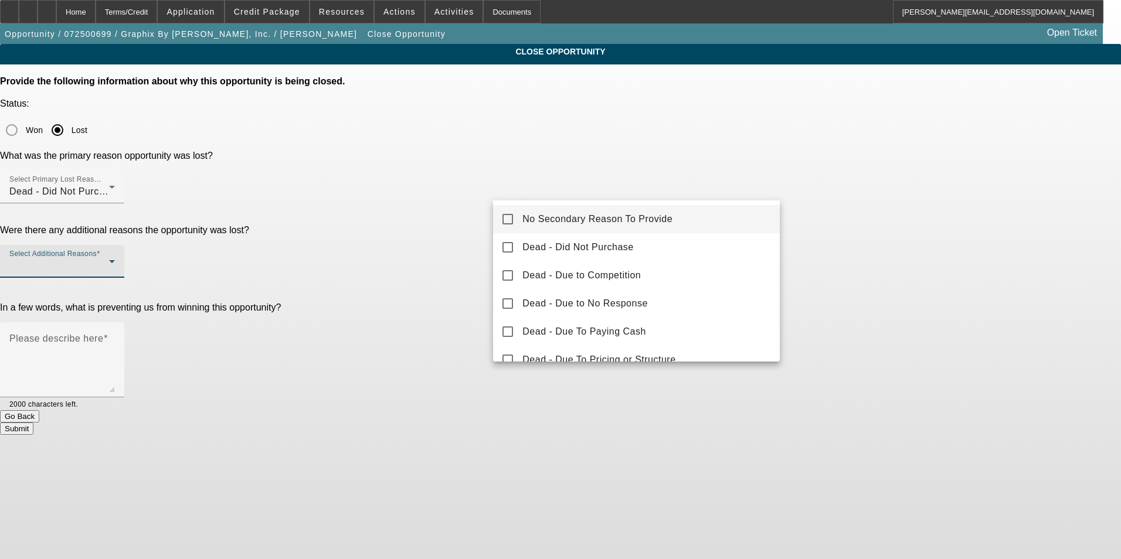
click at [666, 220] on span "No Secondary Reason To Provide" at bounding box center [598, 219] width 150 height 14
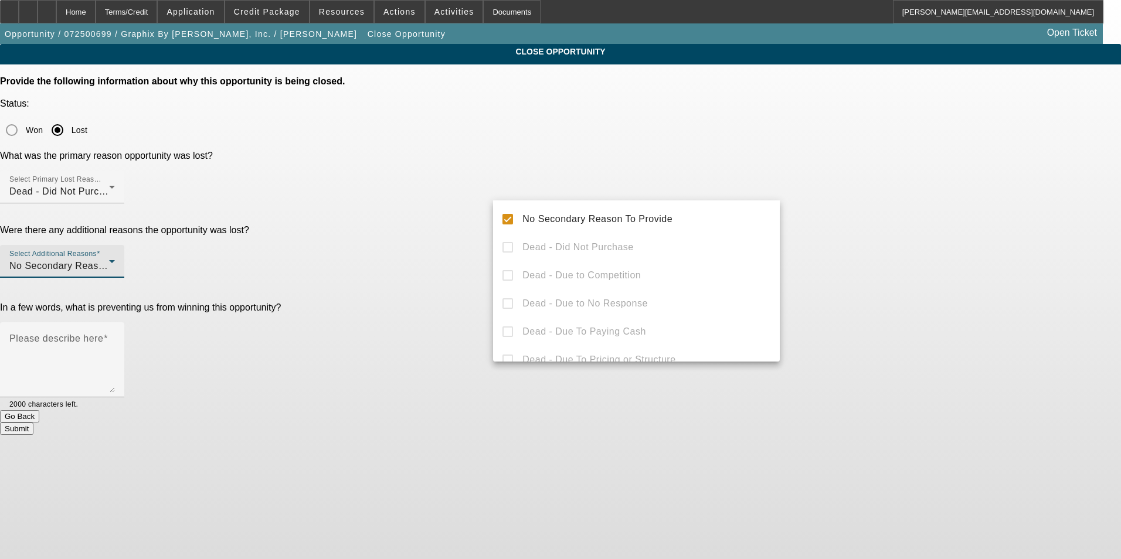
click at [951, 217] on div at bounding box center [560, 279] width 1121 height 559
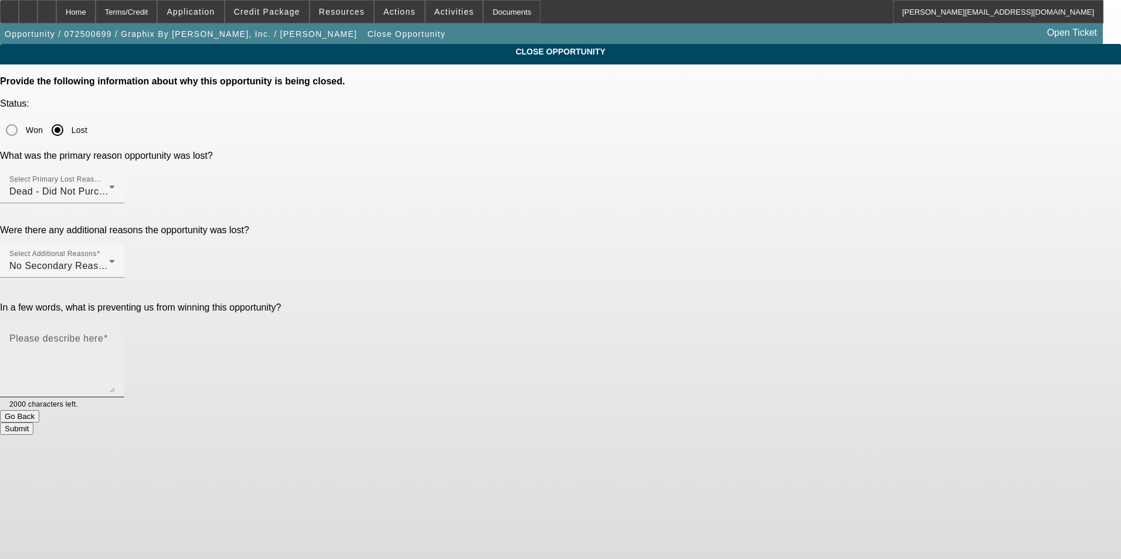
click at [115, 323] on div "Please describe here" at bounding box center [62, 360] width 106 height 75
type textarea "Customer decided not to move forward with the purchase of any equipment"
click at [33, 423] on button "Submit" at bounding box center [16, 429] width 33 height 12
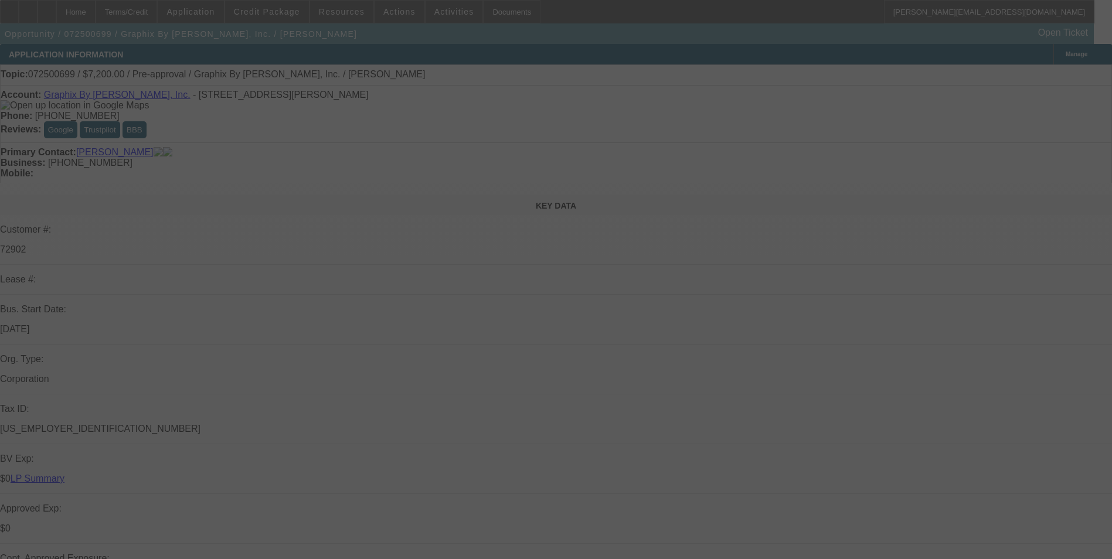
select select "2"
select select "0.1"
select select "4"
select select "0.1"
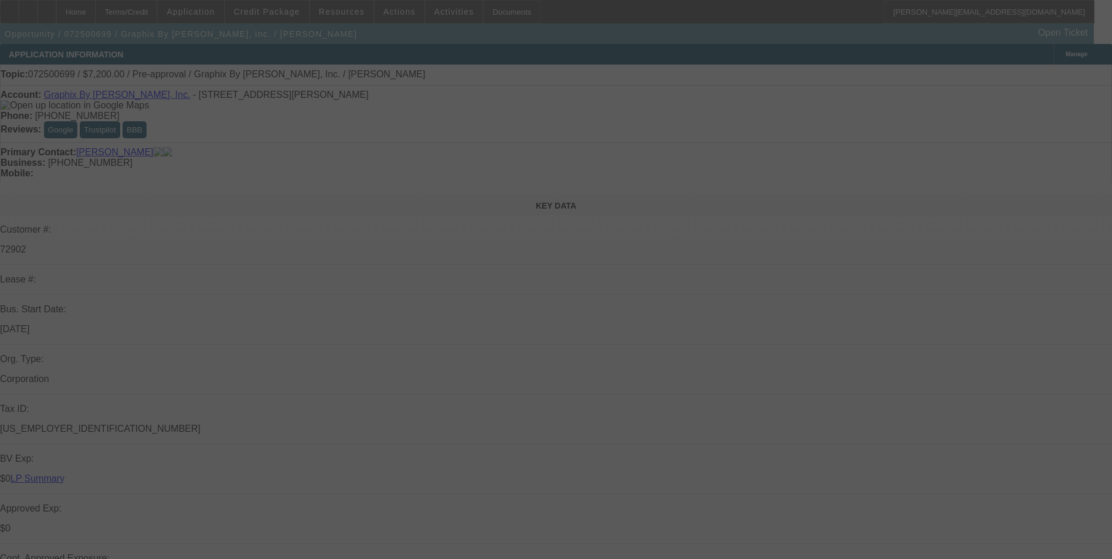
select select "2"
select select "0.1"
select select "4"
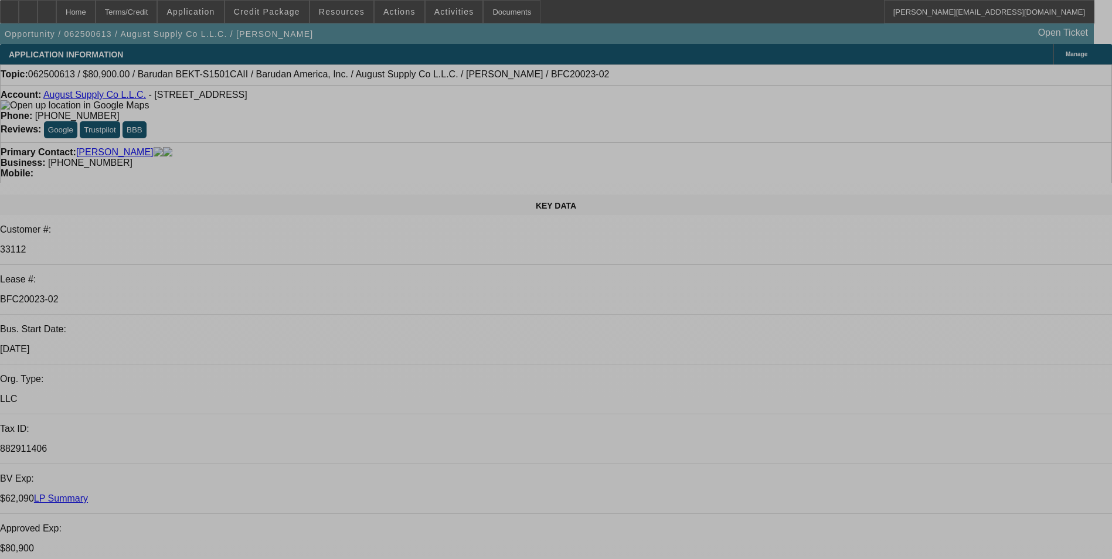
select select "0"
select select "2"
select select "0.1"
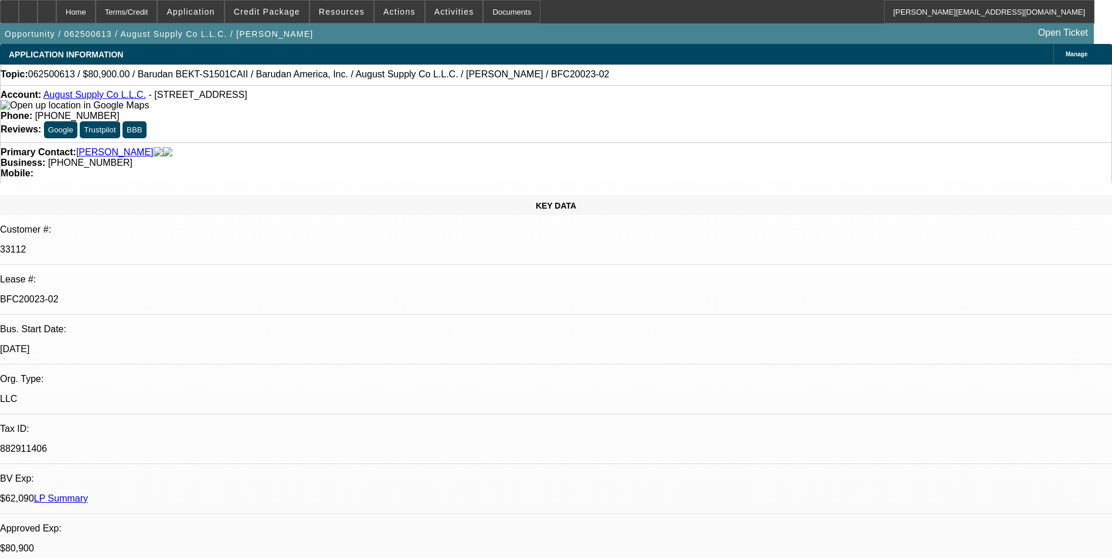
select select "0"
select select "2"
select select "0.1"
select select "0"
select select "2"
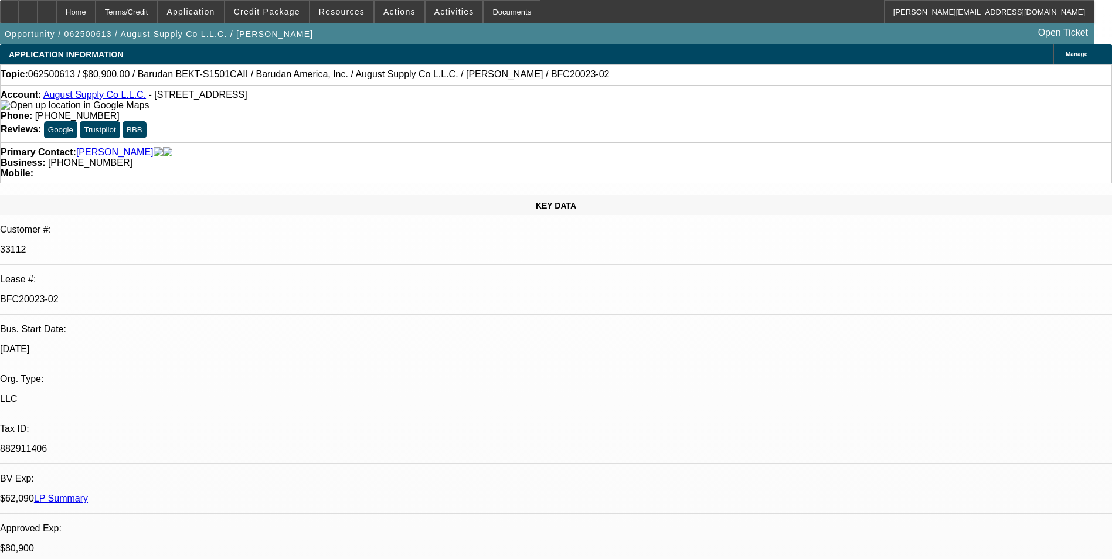
select select "0.1"
select select "0"
select select "2"
select select "0.1"
select select "1"
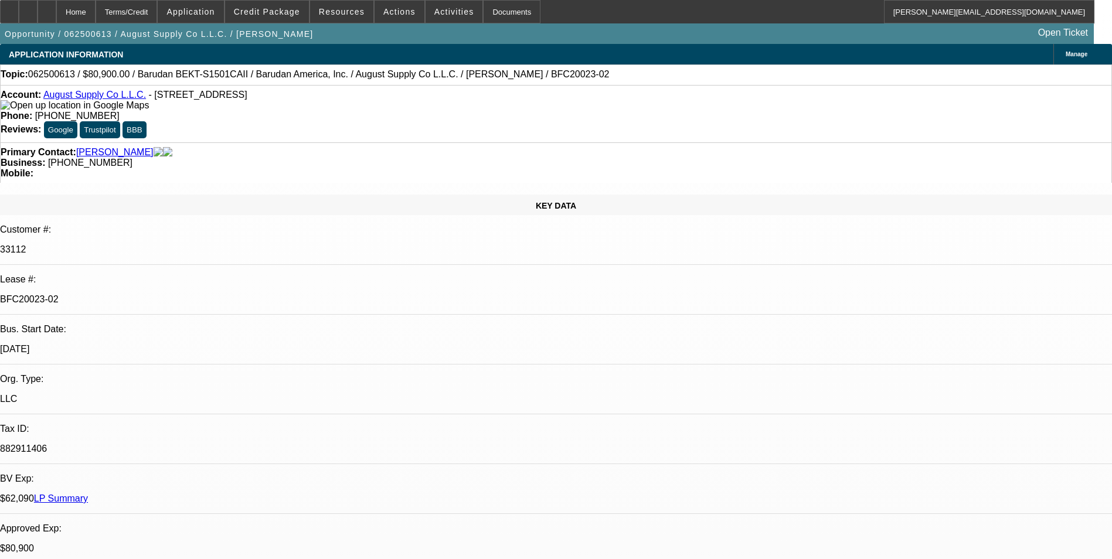
select select "2"
select select "4"
select select "1"
select select "2"
select select "4"
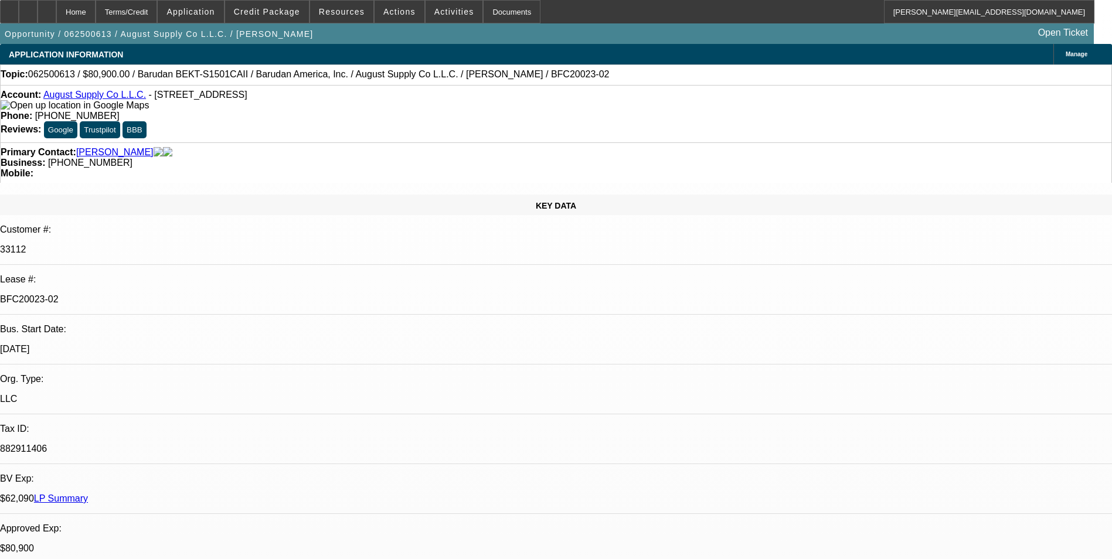
select select "1"
select select "2"
select select "4"
select select "1"
select select "2"
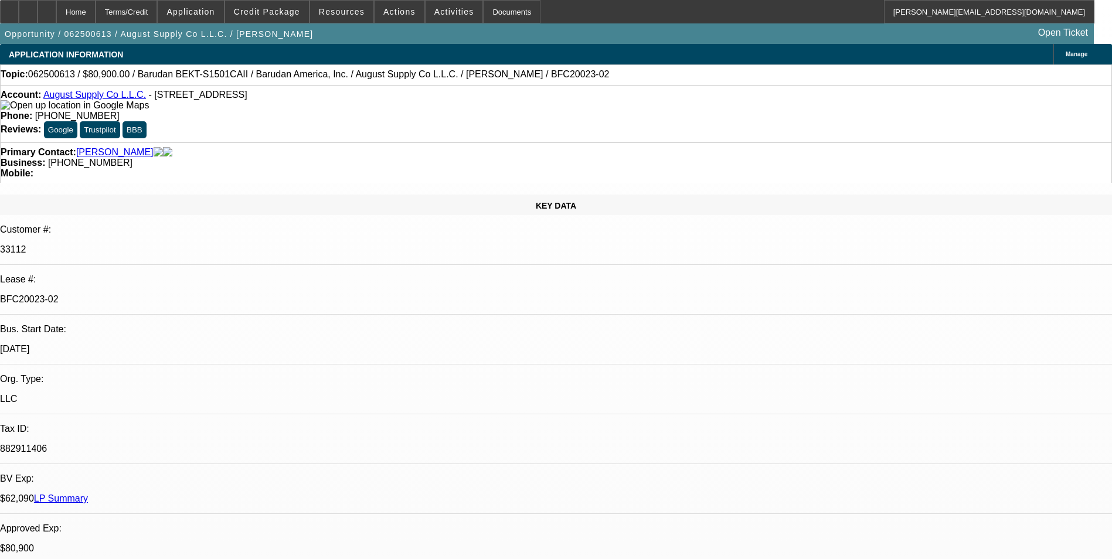
select select "4"
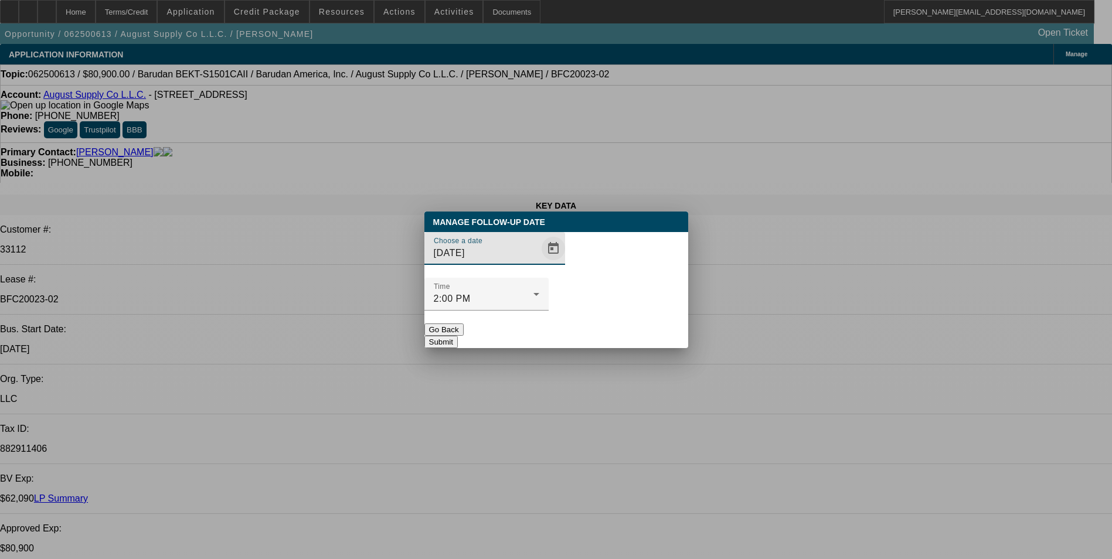
click at [540, 263] on span "Open calendar" at bounding box center [554, 249] width 28 height 28
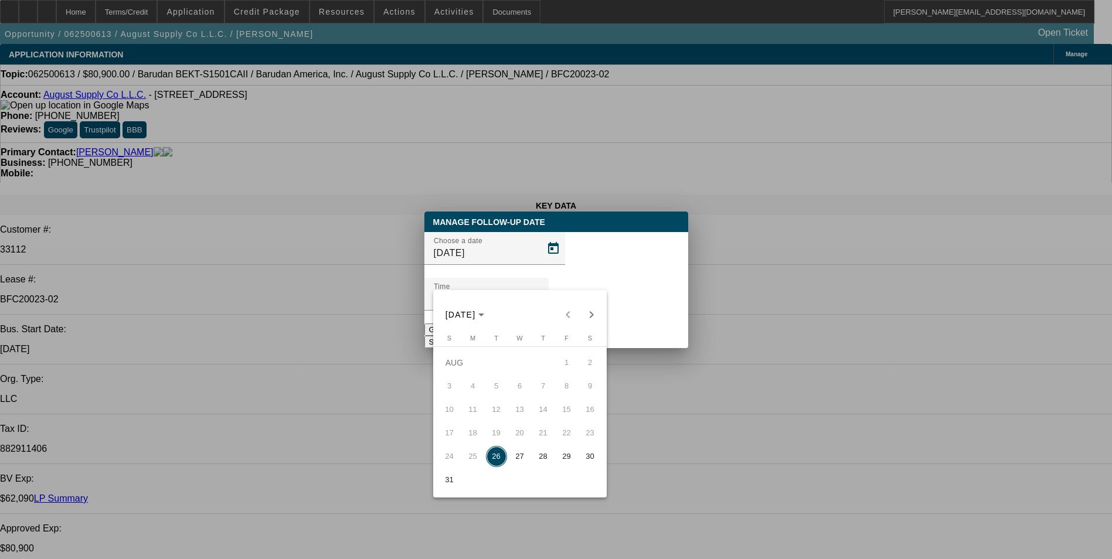
click at [561, 461] on span "29" at bounding box center [567, 456] width 21 height 21
type input "8/29/2025"
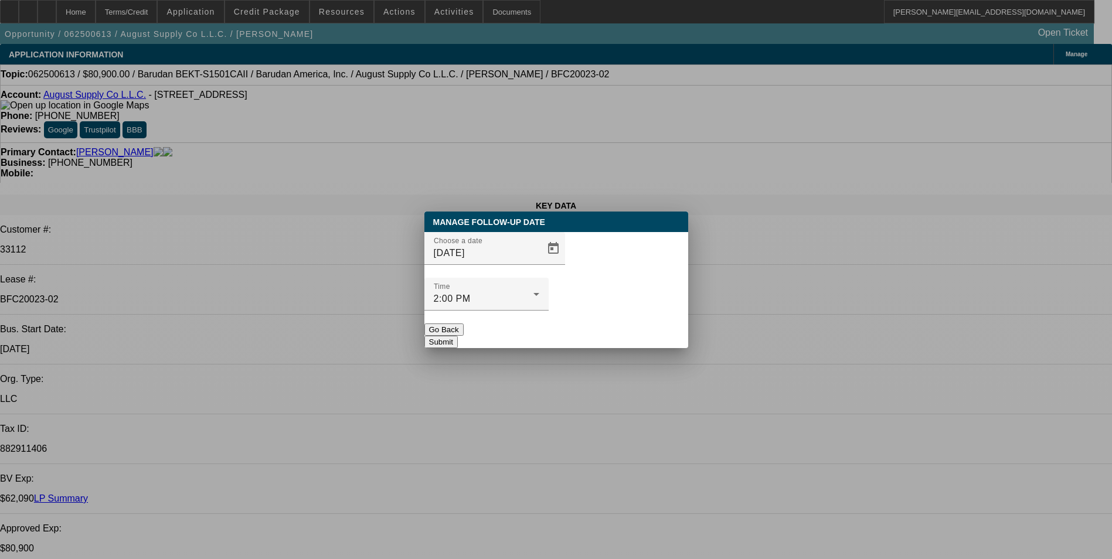
click at [458, 336] on button "Submit" at bounding box center [441, 342] width 33 height 12
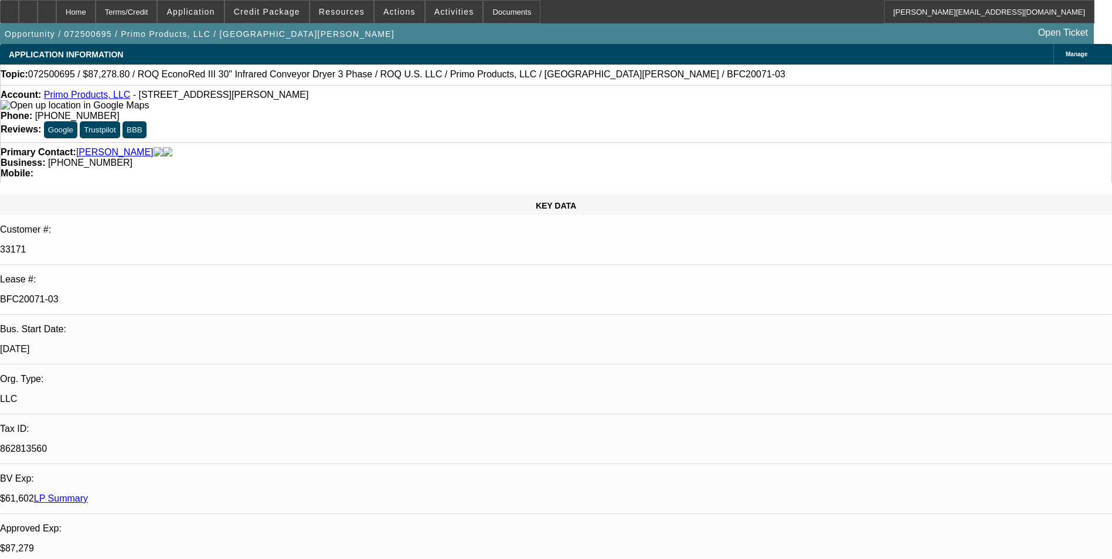
select select "0"
select select "2"
select select "0.1"
select select "0"
select select "2"
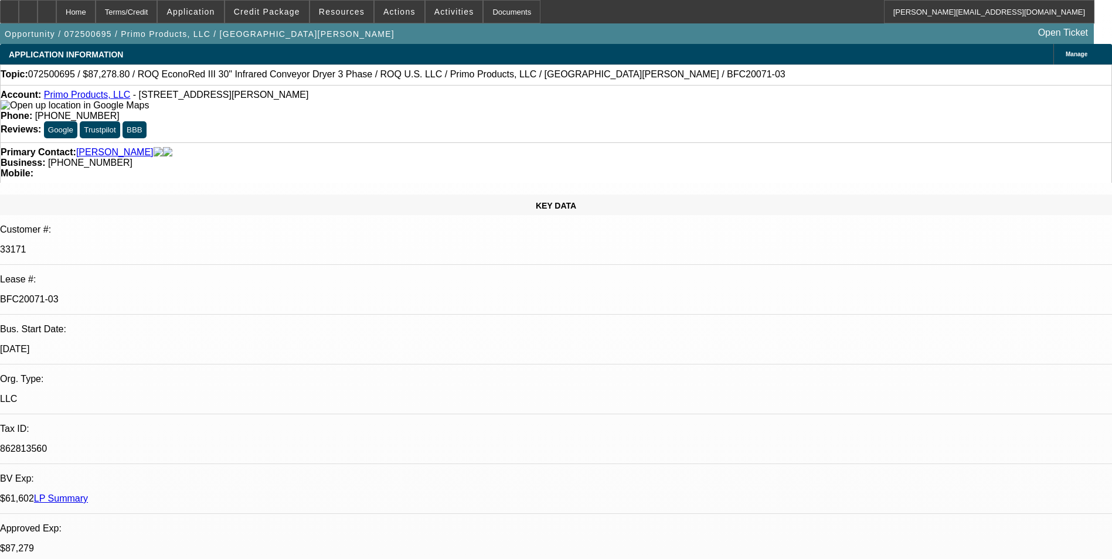
select select "0.1"
select select "0"
select select "2"
select select "0.1"
select select "0"
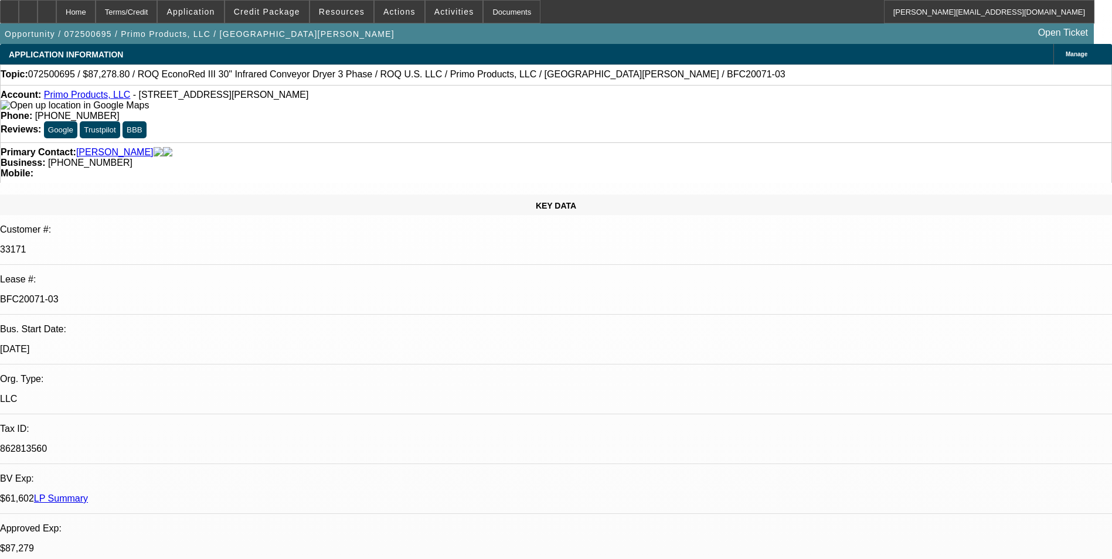
select select "2"
select select "0.1"
select select "1"
select select "2"
select select "4"
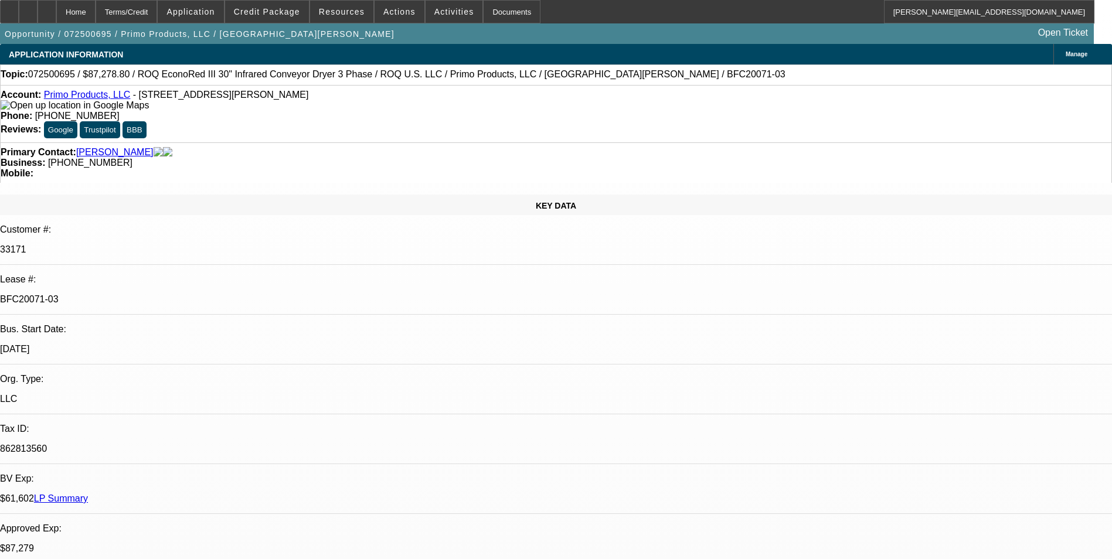
select select "1"
select select "2"
select select "4"
select select "1"
select select "2"
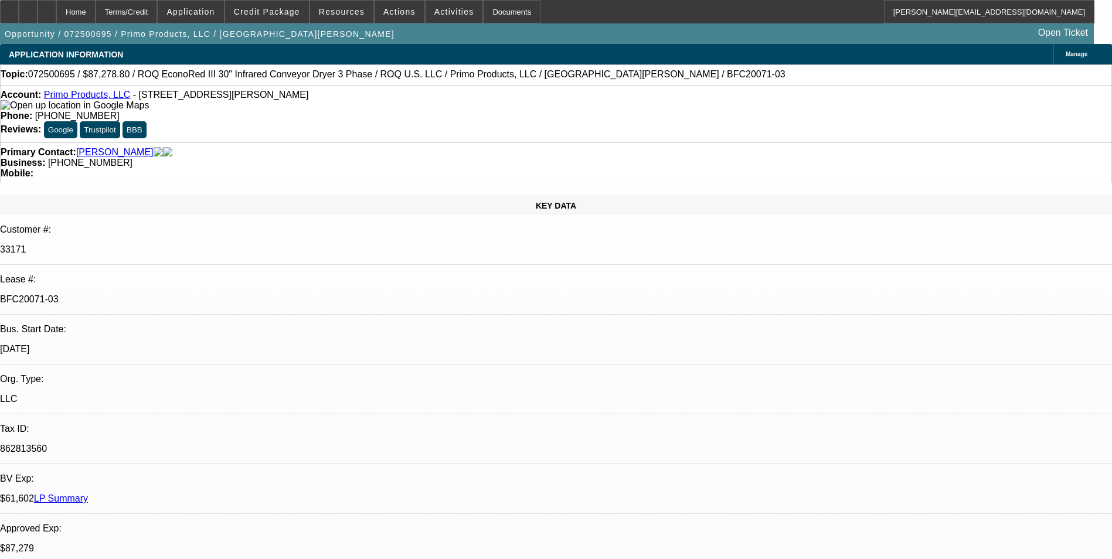
select select "4"
select select "1"
select select "2"
select select "4"
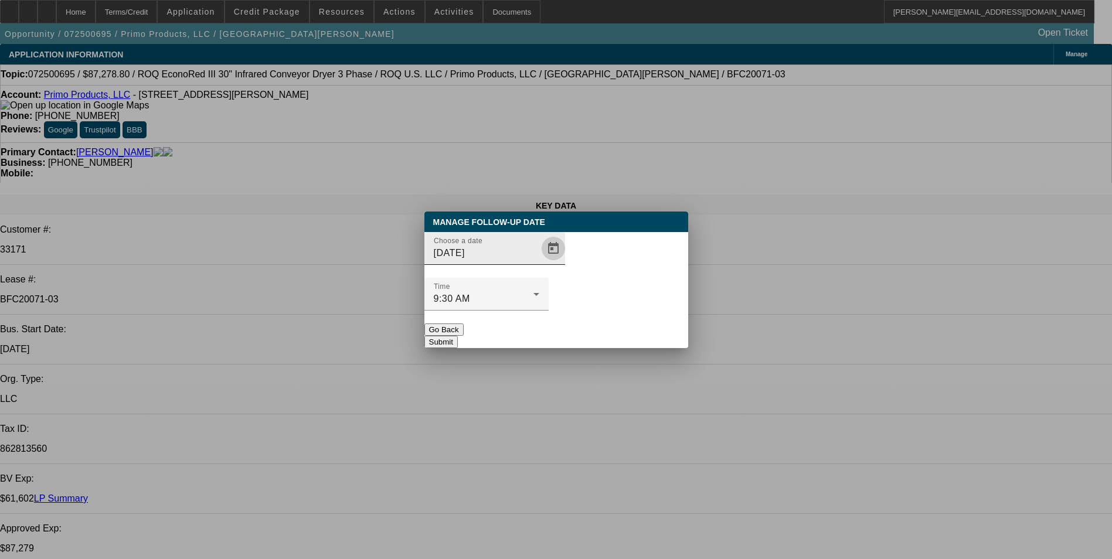
click at [540, 263] on span "Open calendar" at bounding box center [554, 249] width 28 height 28
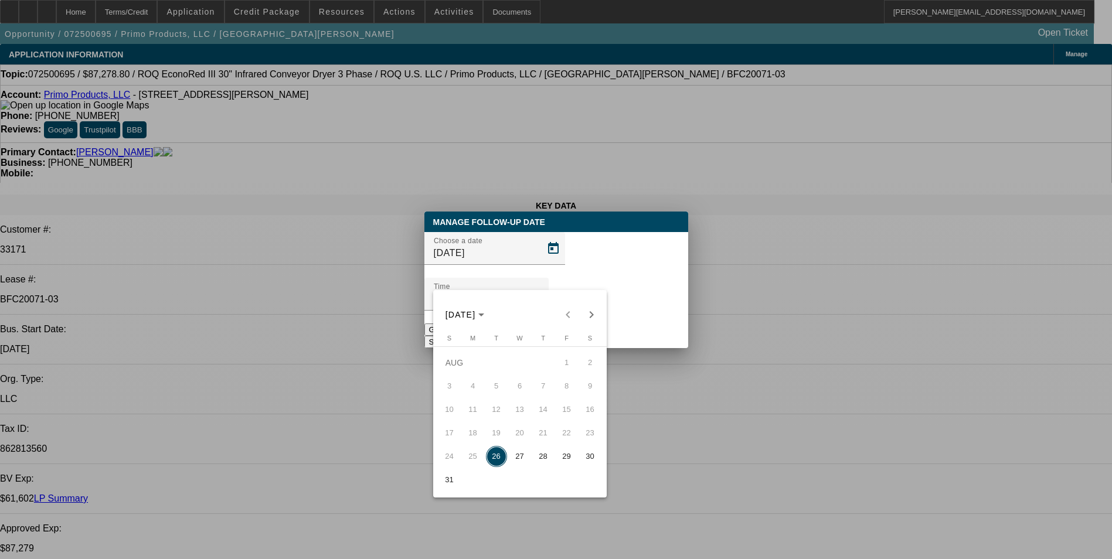
click at [518, 459] on span "27" at bounding box center [520, 456] width 21 height 21
type input "[DATE]"
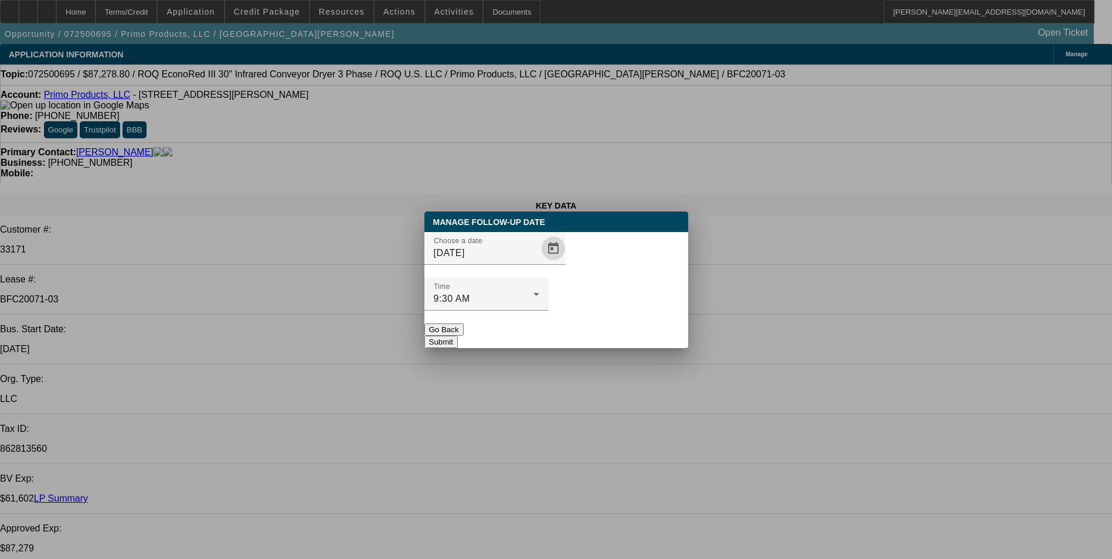
click at [458, 336] on button "Submit" at bounding box center [441, 342] width 33 height 12
